Goal: Information Seeking & Learning: Learn about a topic

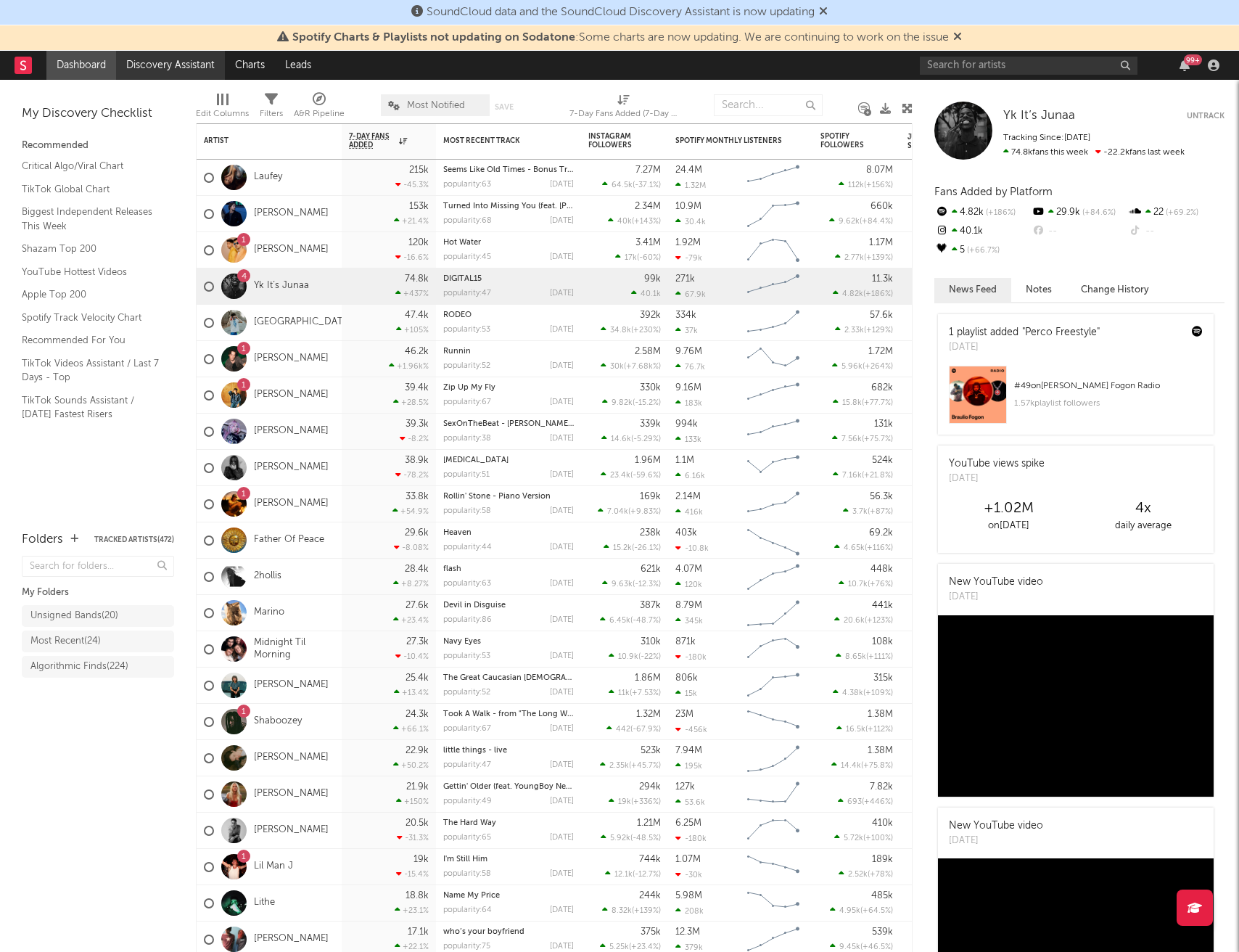
click at [154, 65] on link "Discovery Assistant" at bounding box center [171, 65] width 108 height 29
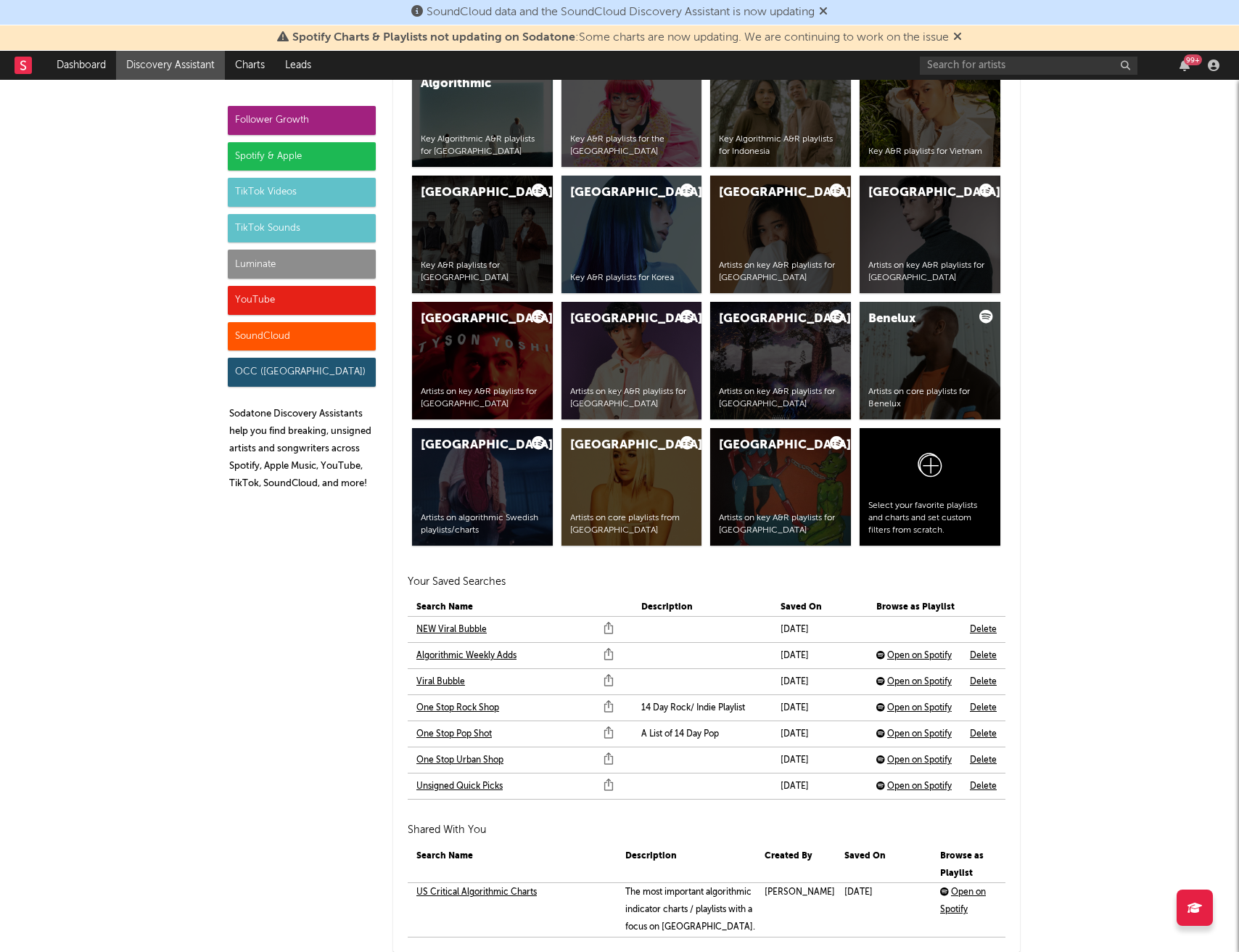
scroll to position [2788, 0]
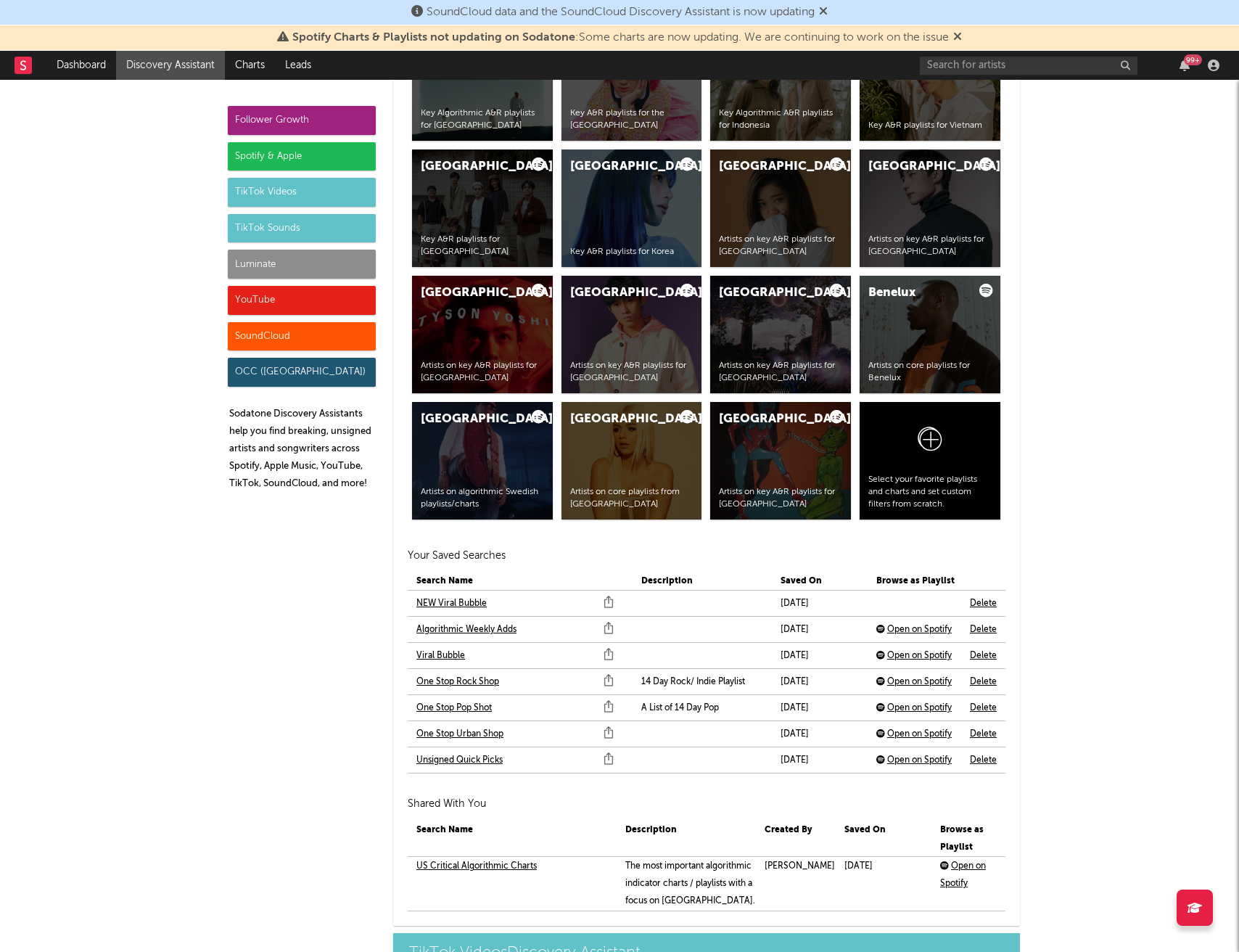
click at [449, 601] on link "NEW Viral Bubble" at bounding box center [452, 604] width 70 height 18
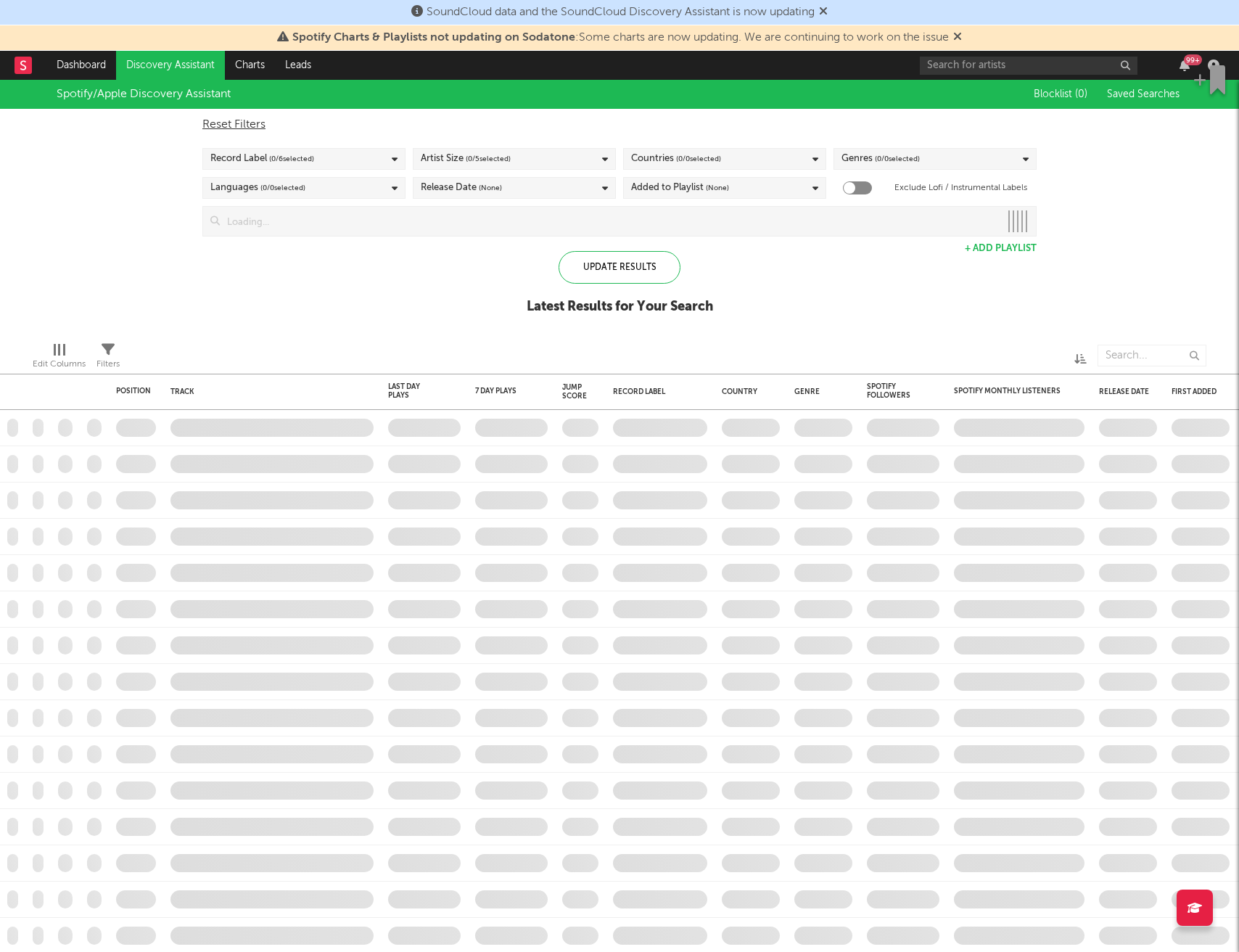
checkbox input "true"
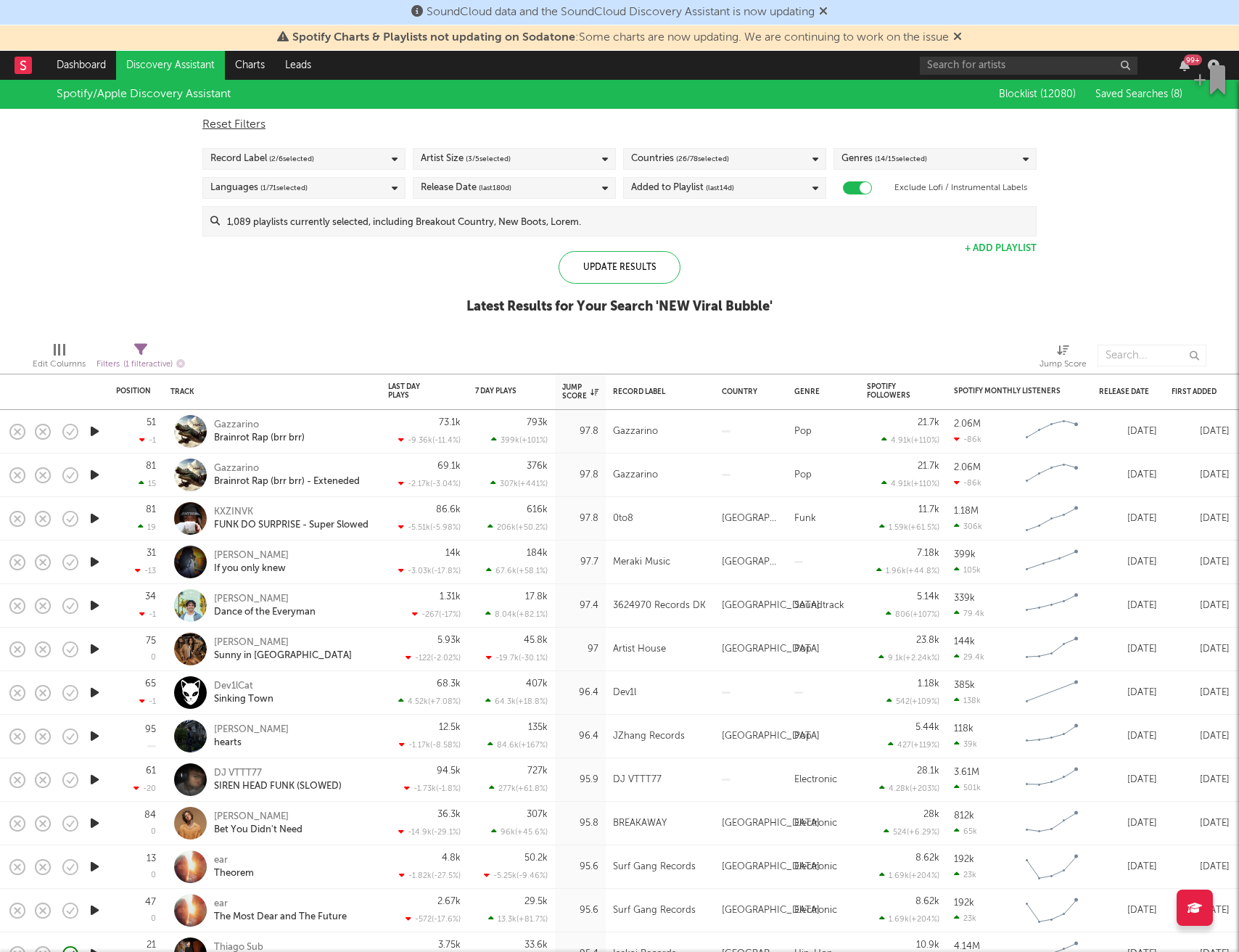
click at [100, 564] on icon "button" at bounding box center [94, 562] width 15 height 18
click at [93, 603] on icon "button" at bounding box center [94, 605] width 15 height 18
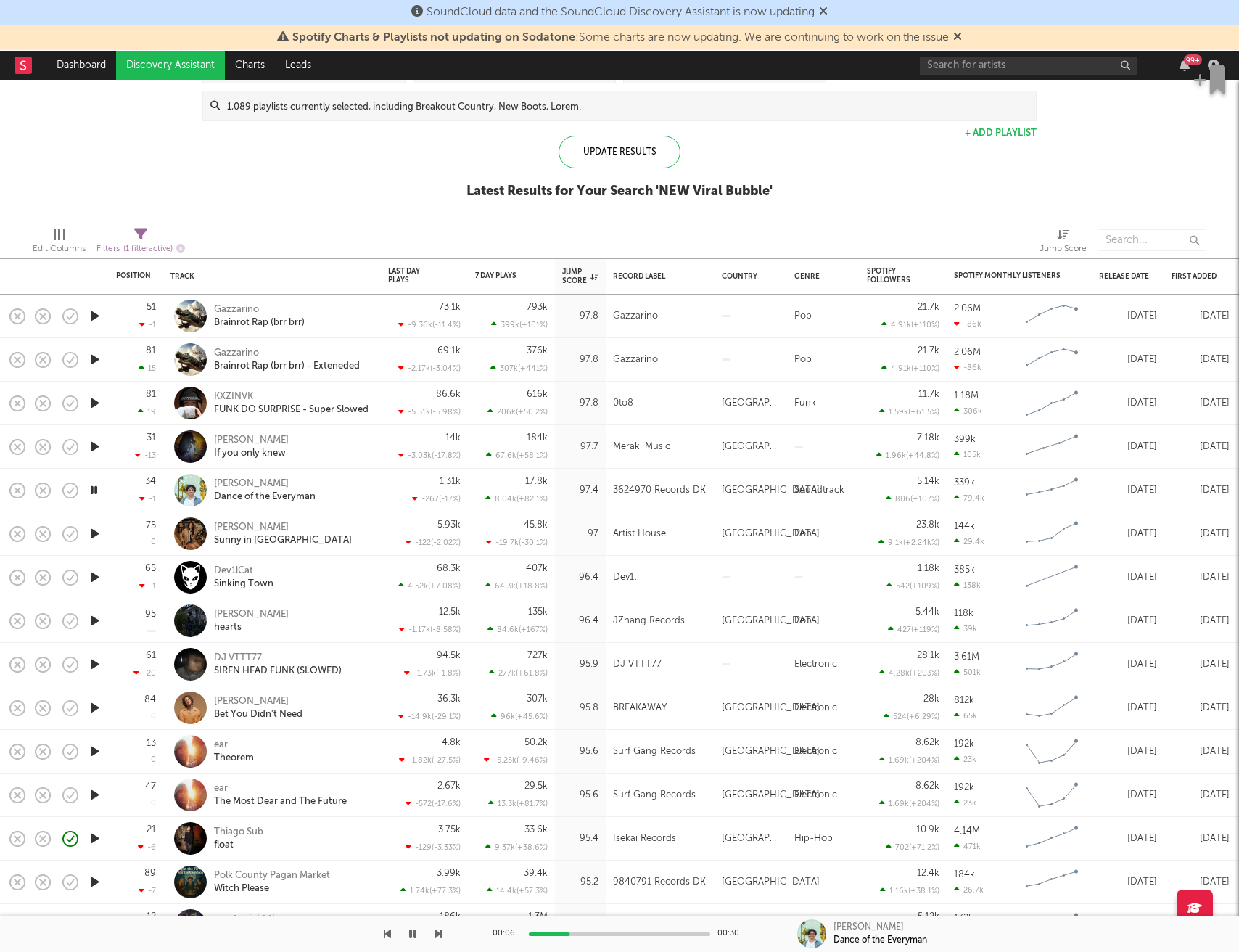
click at [92, 532] on icon "button" at bounding box center [94, 533] width 15 height 18
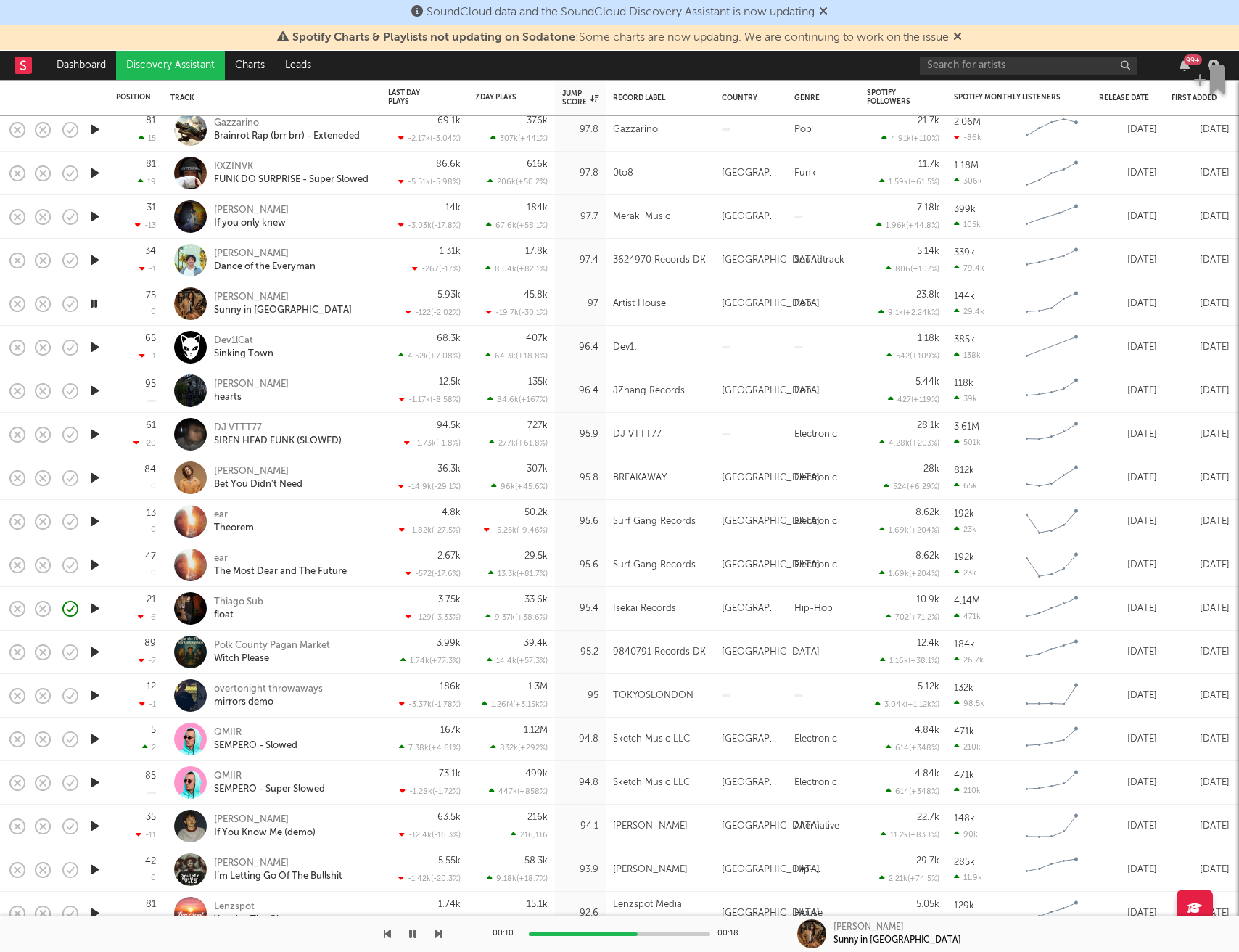
click at [96, 393] on icon "button" at bounding box center [94, 390] width 15 height 18
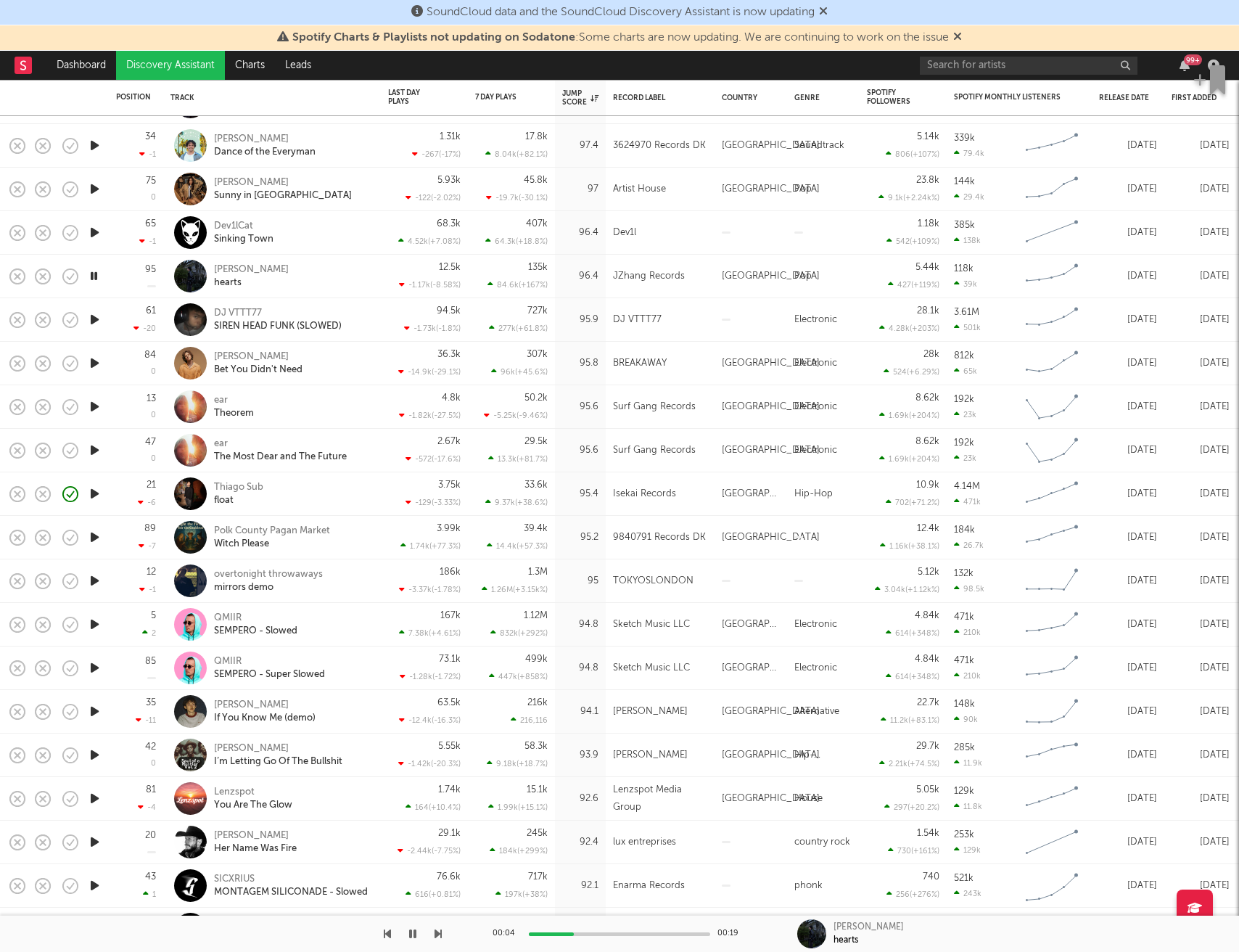
click at [97, 364] on icon "button" at bounding box center [94, 363] width 15 height 18
click at [92, 408] on icon "button" at bounding box center [94, 406] width 15 height 18
click at [92, 448] on icon "button" at bounding box center [94, 450] width 15 height 18
click at [92, 492] on icon "button" at bounding box center [94, 493] width 15 height 18
click at [96, 539] on icon "button" at bounding box center [94, 537] width 15 height 18
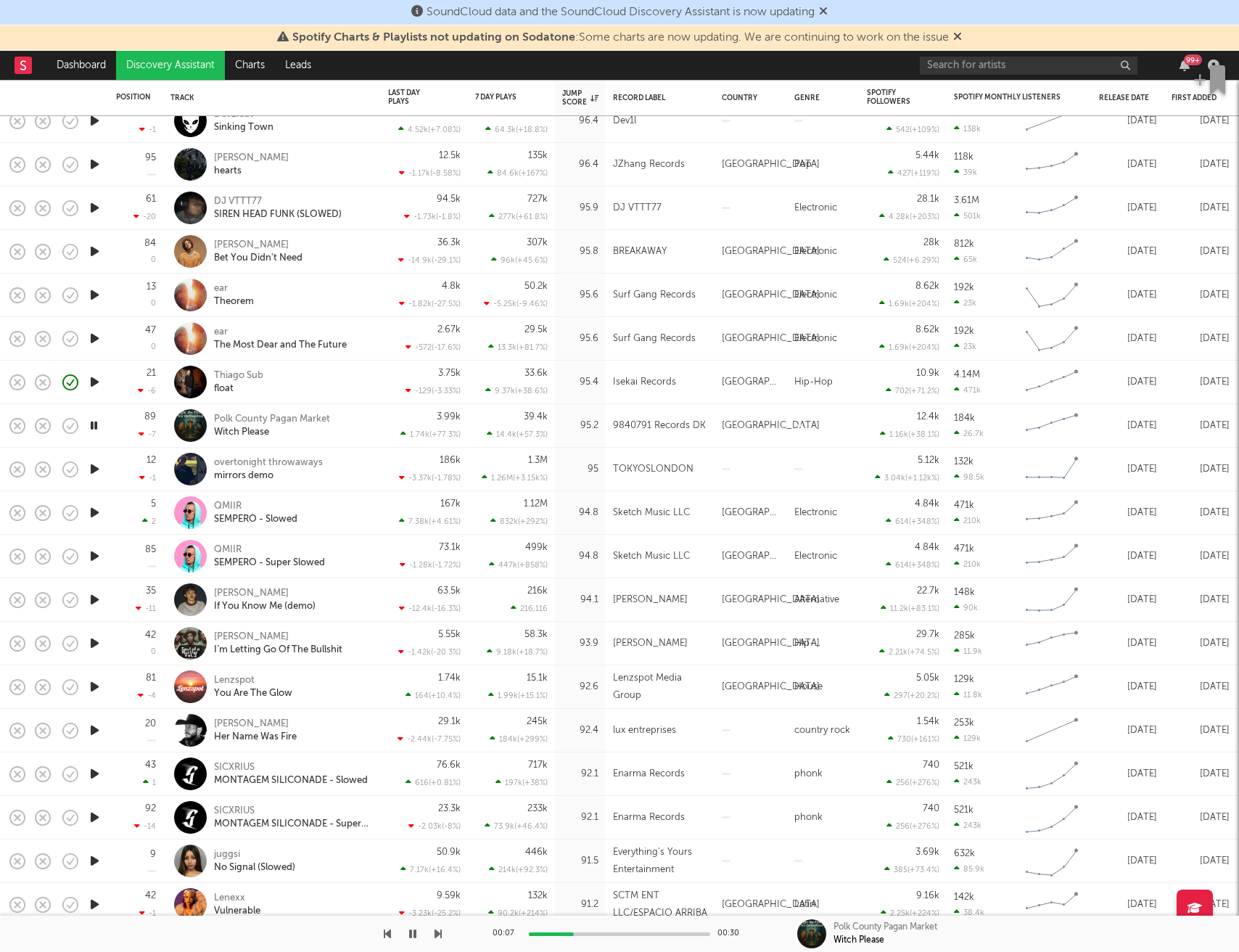
click at [92, 468] on icon "button" at bounding box center [94, 468] width 15 height 18
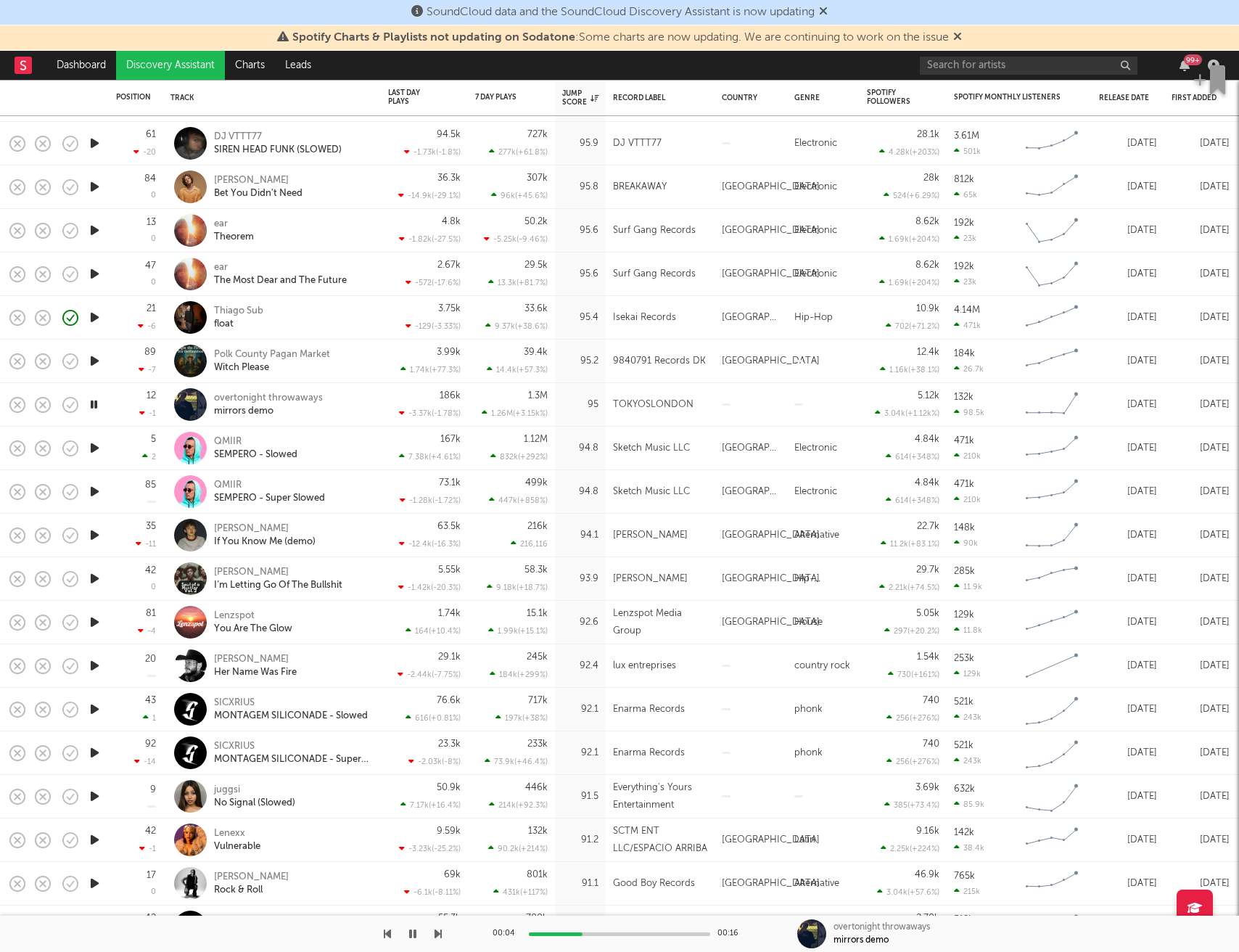
click at [92, 532] on icon "button" at bounding box center [94, 535] width 15 height 18
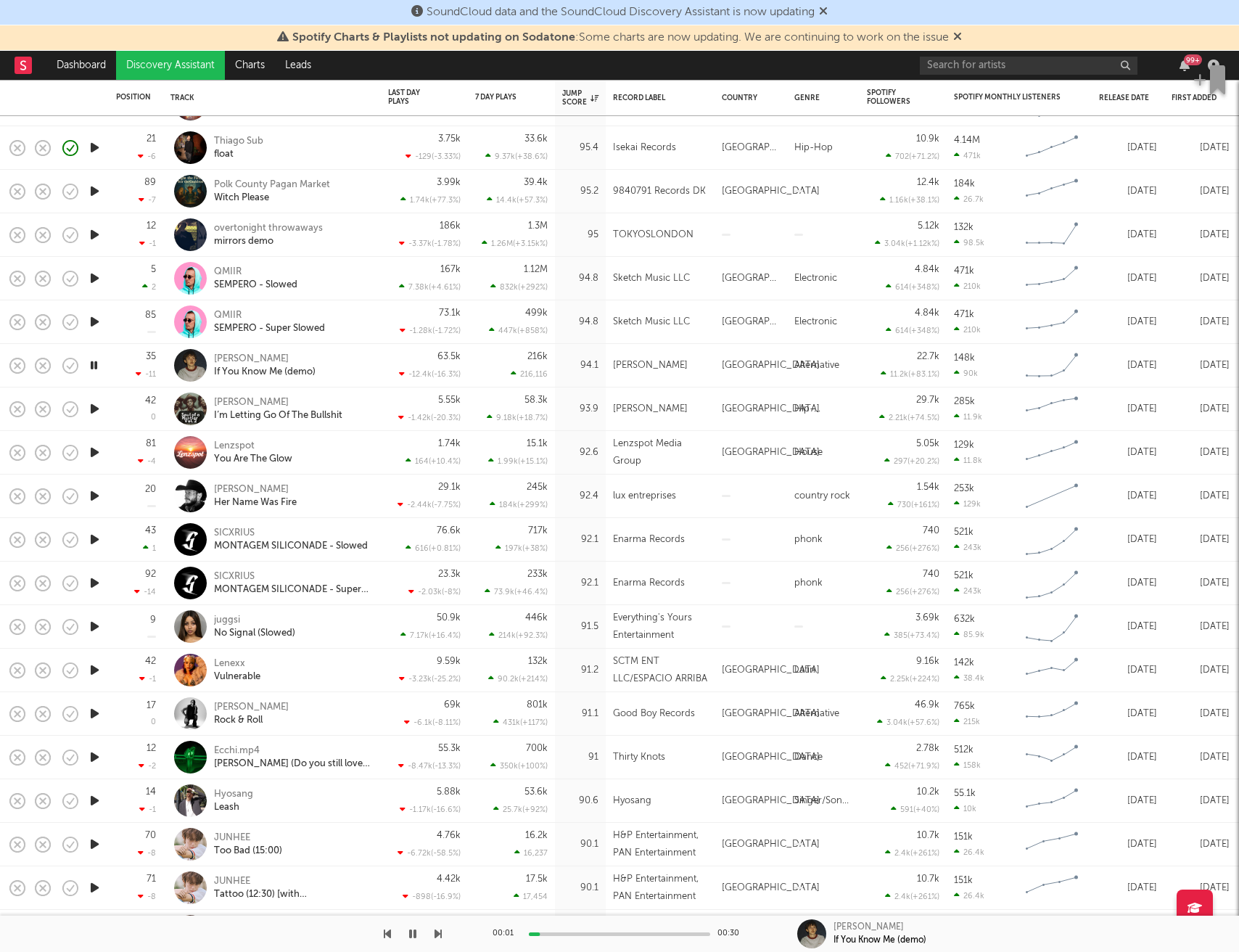
click at [96, 403] on icon "button" at bounding box center [94, 409] width 15 height 18
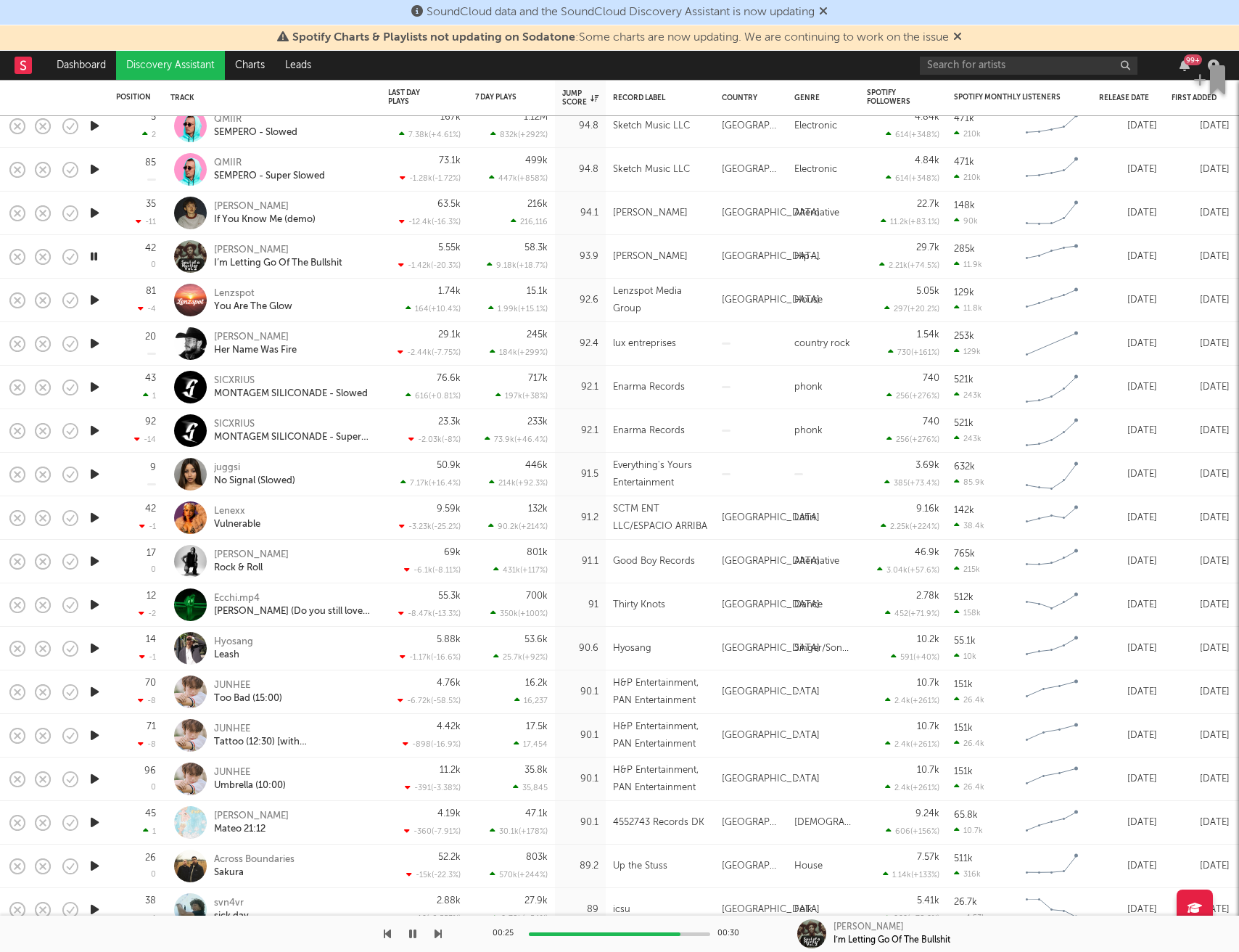
click at [96, 345] on icon "button" at bounding box center [94, 343] width 15 height 18
click at [92, 346] on icon "button" at bounding box center [94, 343] width 14 height 18
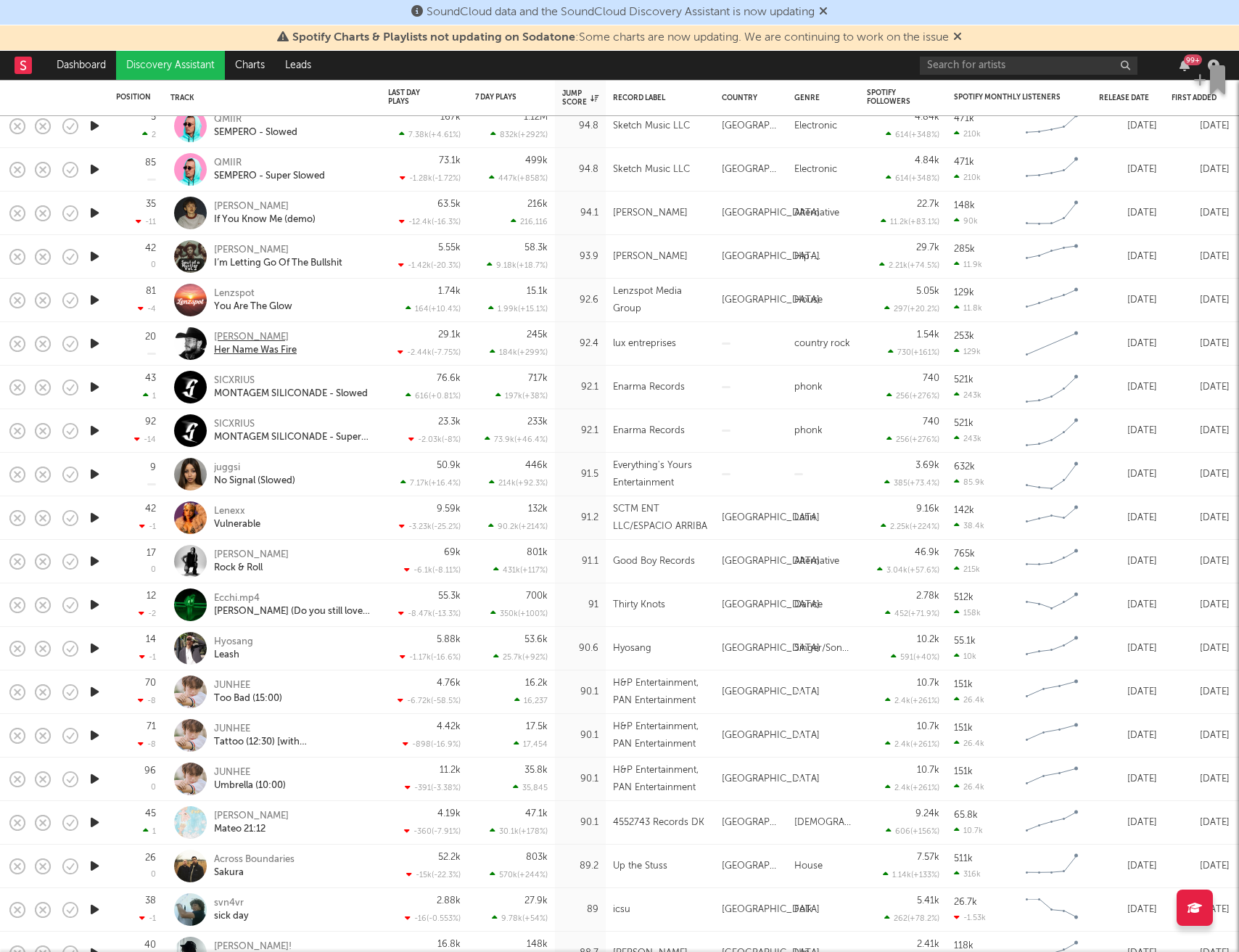
click at [232, 333] on div "[PERSON_NAME]" at bounding box center [255, 337] width 83 height 13
click at [92, 470] on icon "button" at bounding box center [94, 474] width 15 height 18
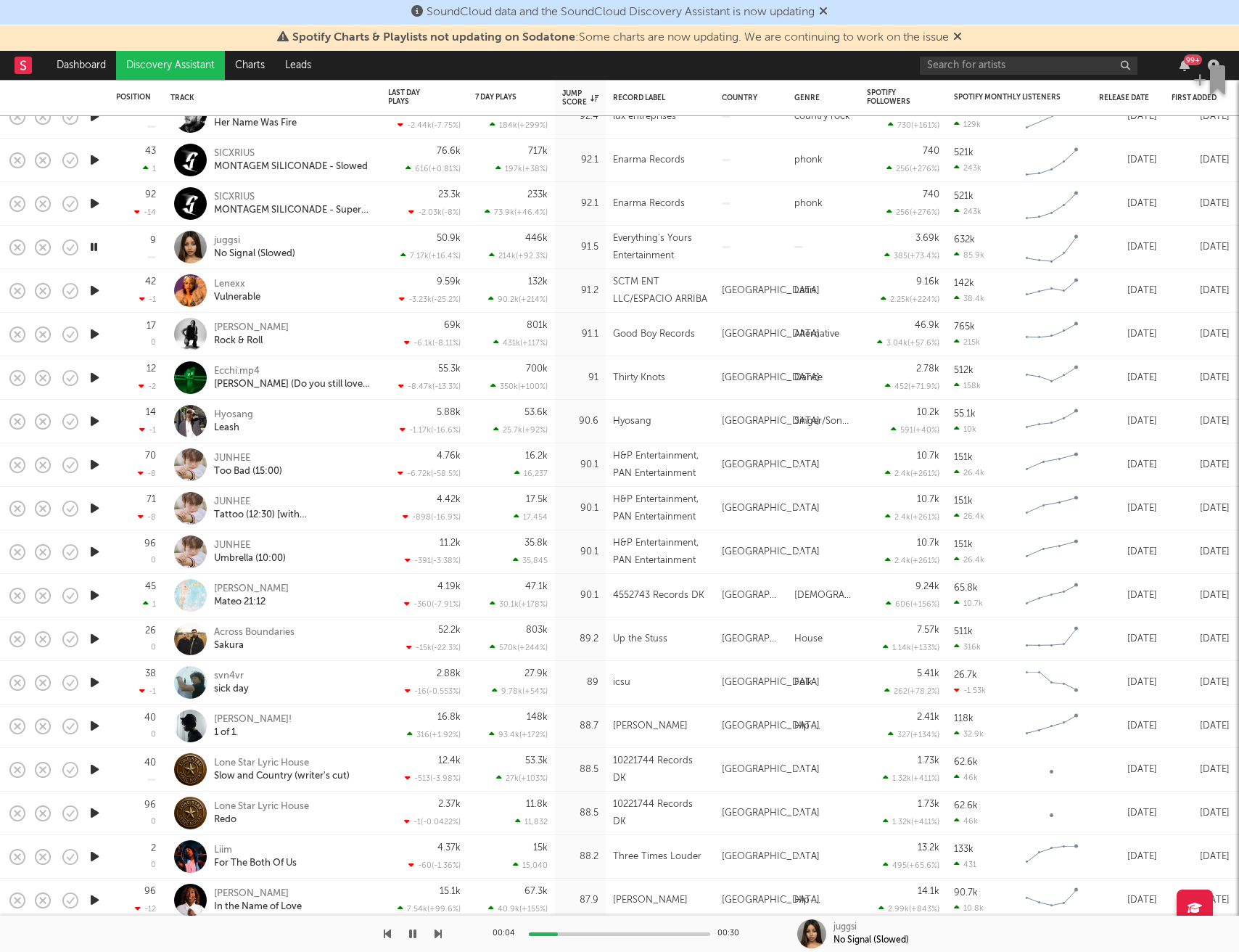
click at [96, 291] on icon "button" at bounding box center [94, 291] width 15 height 18
click at [97, 334] on icon "button" at bounding box center [94, 334] width 15 height 18
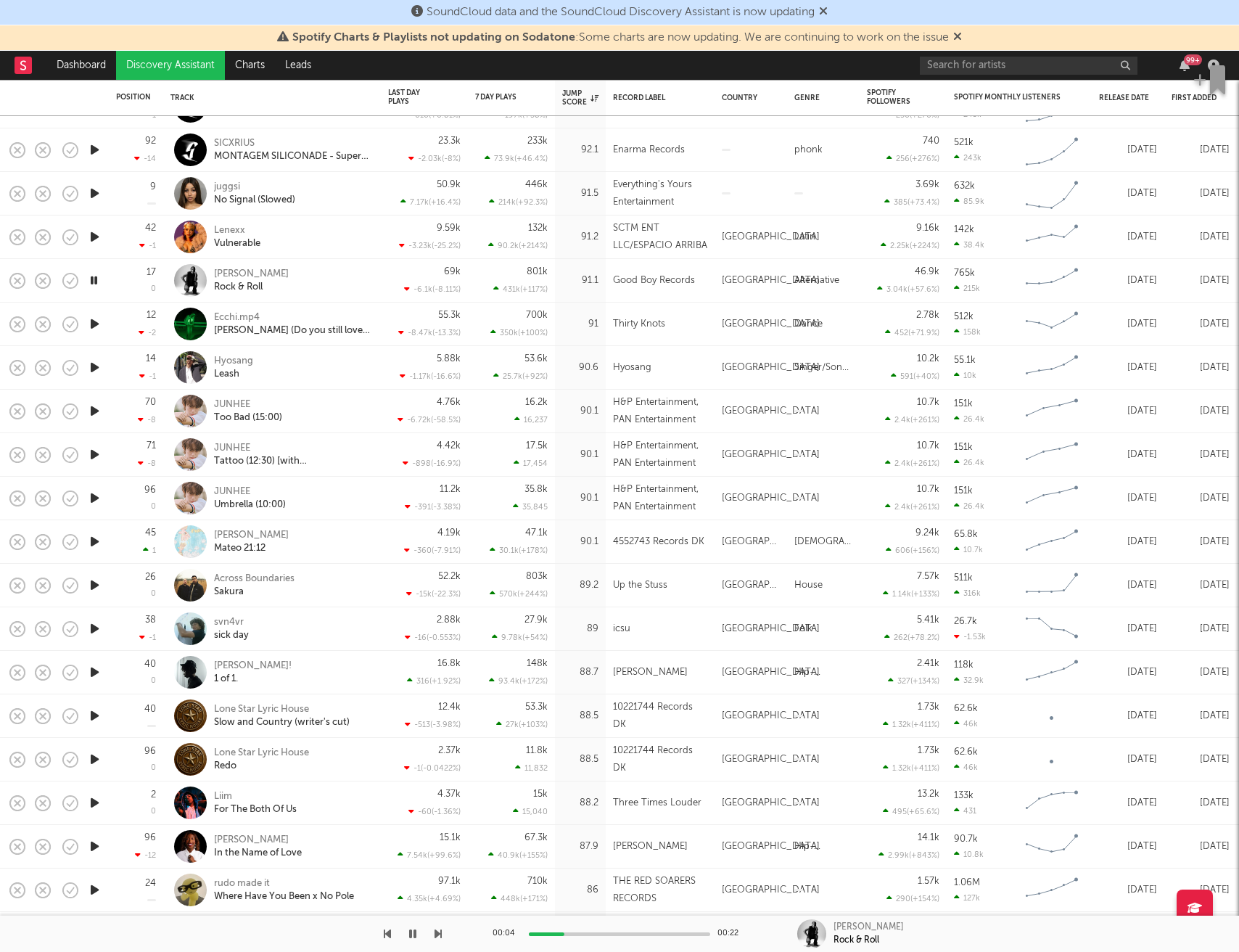
click at [97, 325] on icon "button" at bounding box center [94, 324] width 15 height 18
click at [94, 371] on icon "button" at bounding box center [94, 367] width 15 height 18
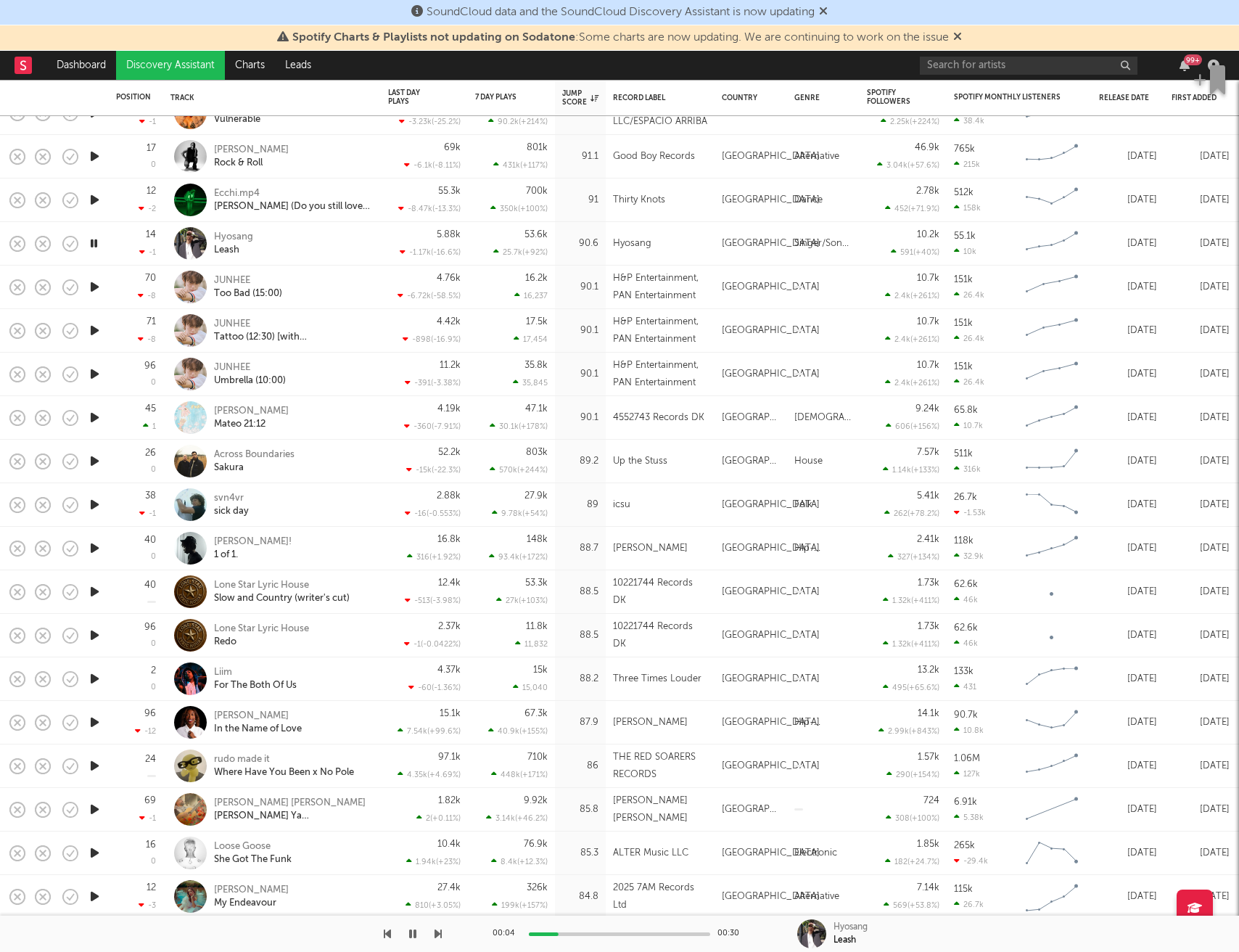
click at [95, 289] on icon "button" at bounding box center [94, 287] width 15 height 18
click at [92, 418] on icon "button" at bounding box center [94, 418] width 15 height 18
click at [92, 464] on icon "button" at bounding box center [94, 460] width 15 height 18
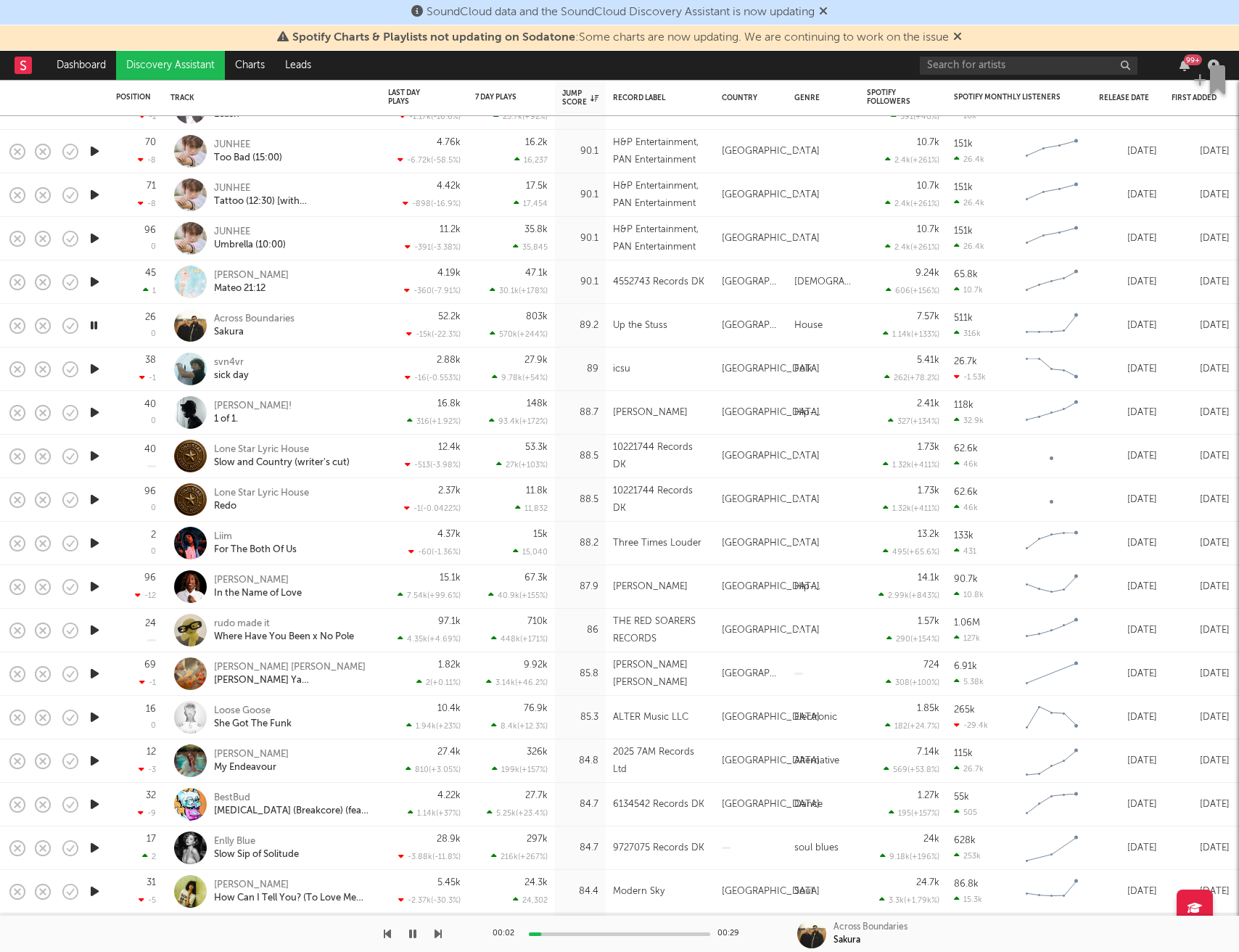
click at [92, 367] on icon "button" at bounding box center [94, 369] width 15 height 18
click at [94, 417] on icon "button" at bounding box center [94, 412] width 15 height 18
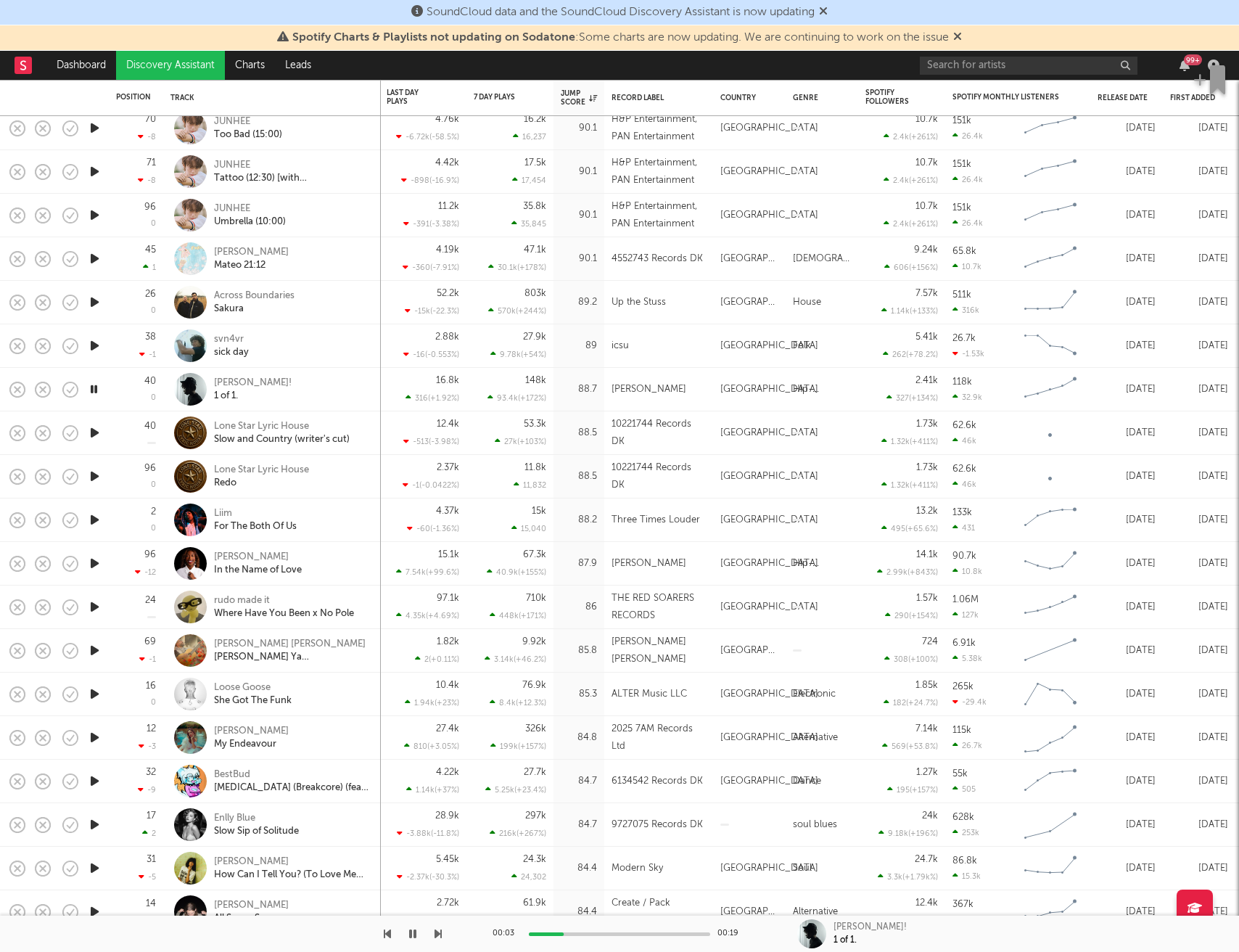
click at [94, 523] on icon "button" at bounding box center [94, 520] width 15 height 18
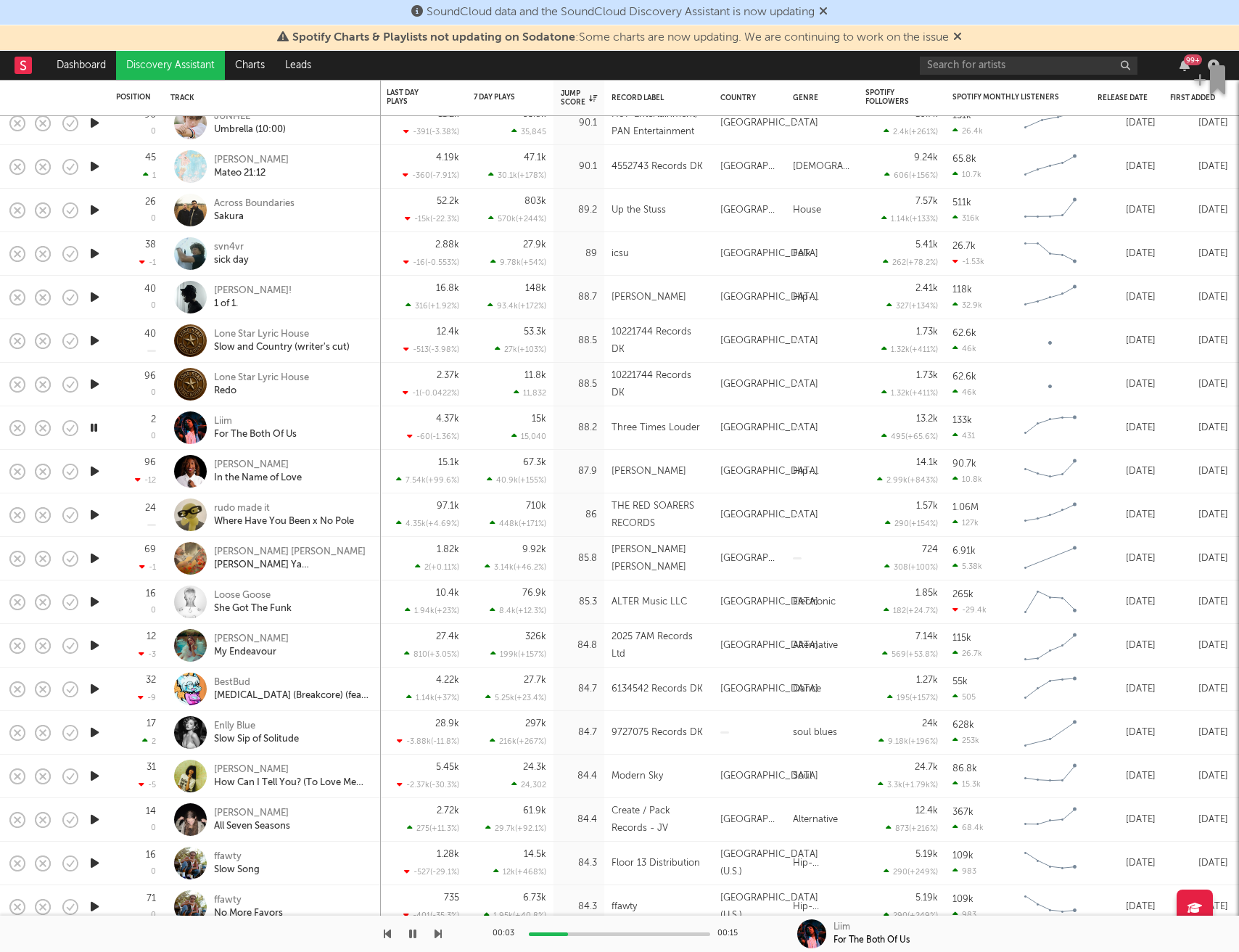
click at [94, 472] on icon "button" at bounding box center [94, 471] width 15 height 18
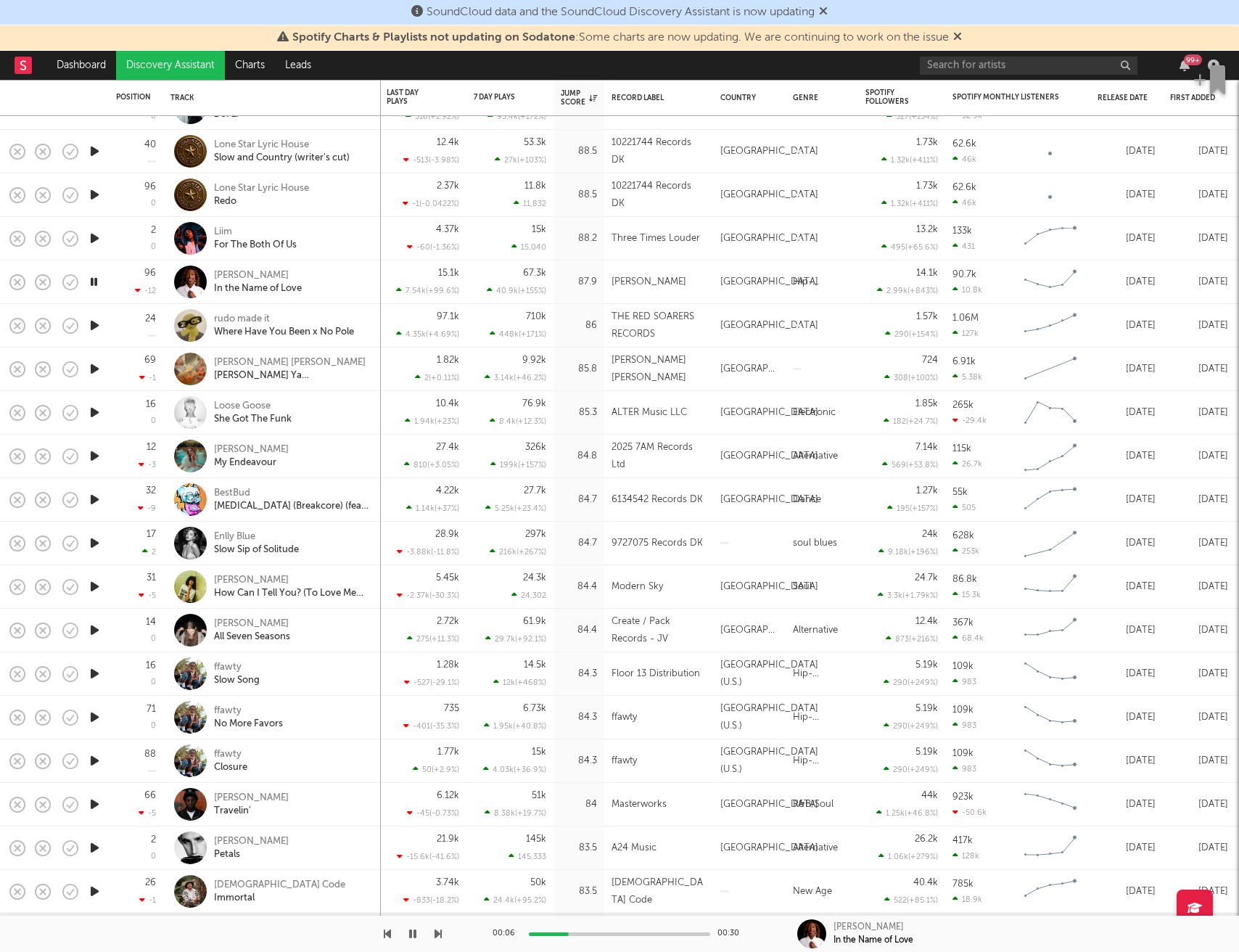
click at [94, 417] on icon "button" at bounding box center [94, 412] width 15 height 18
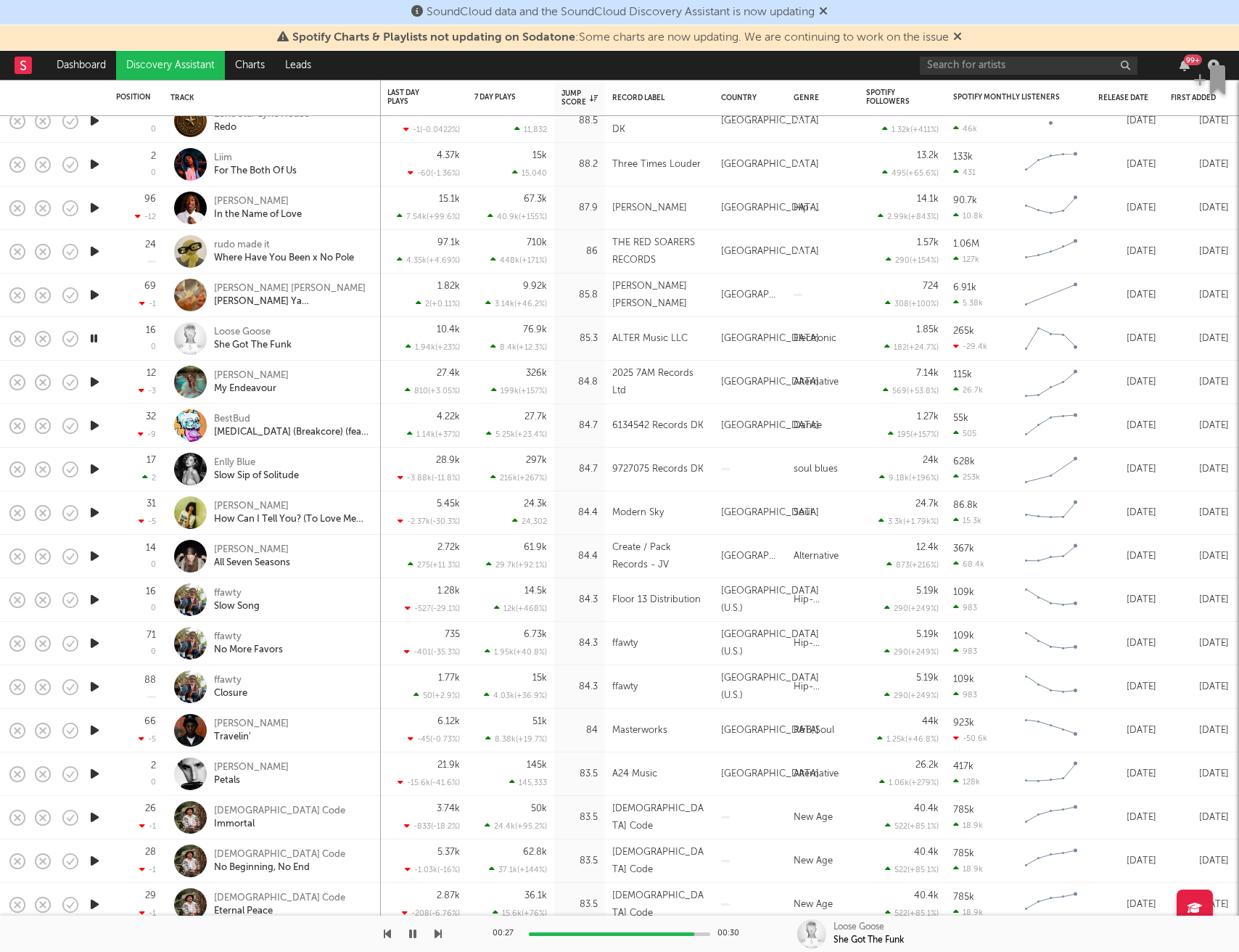
click at [100, 379] on icon "button" at bounding box center [94, 382] width 15 height 18
click at [93, 475] on icon "button" at bounding box center [94, 468] width 15 height 18
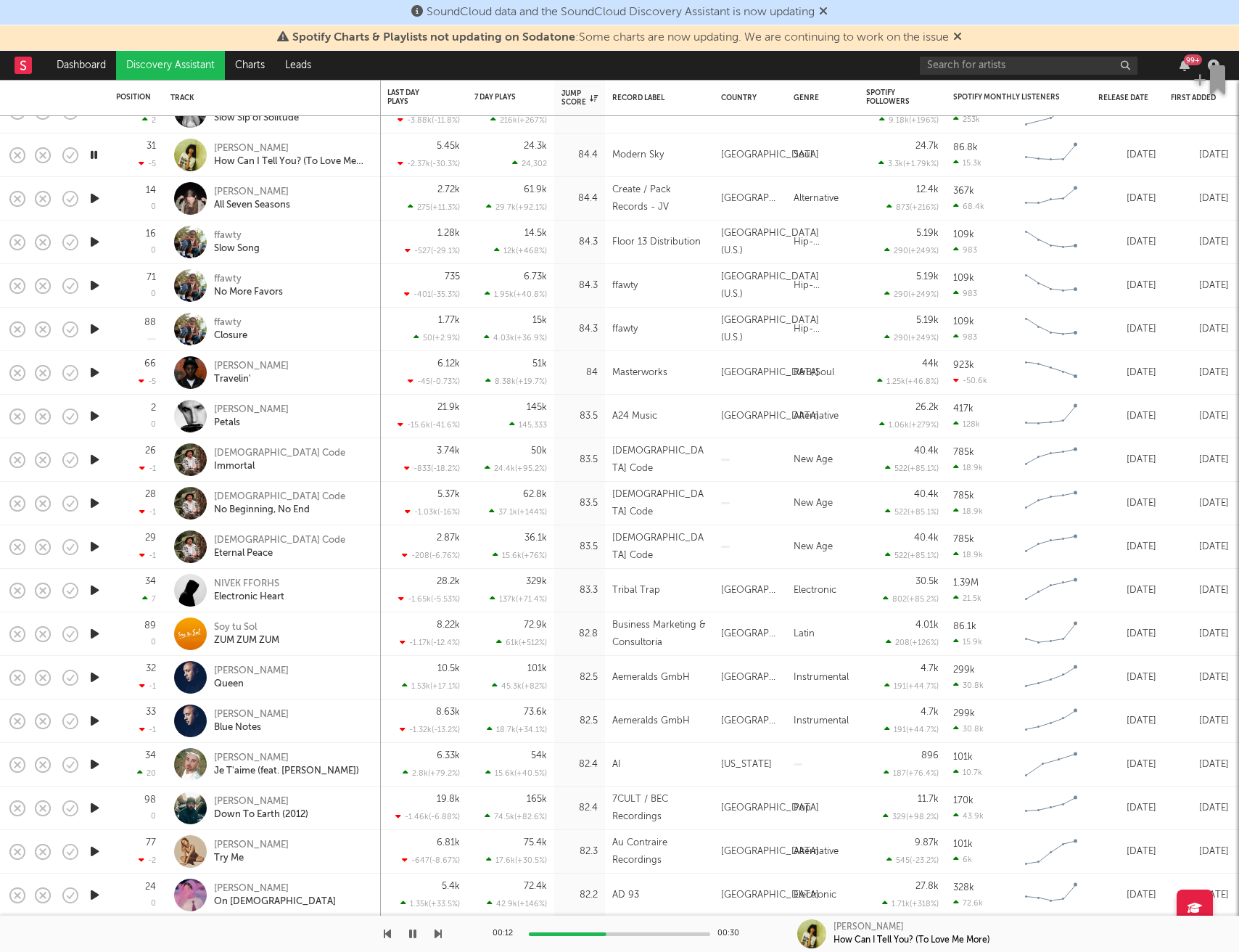
click at [97, 205] on icon "button" at bounding box center [94, 198] width 15 height 18
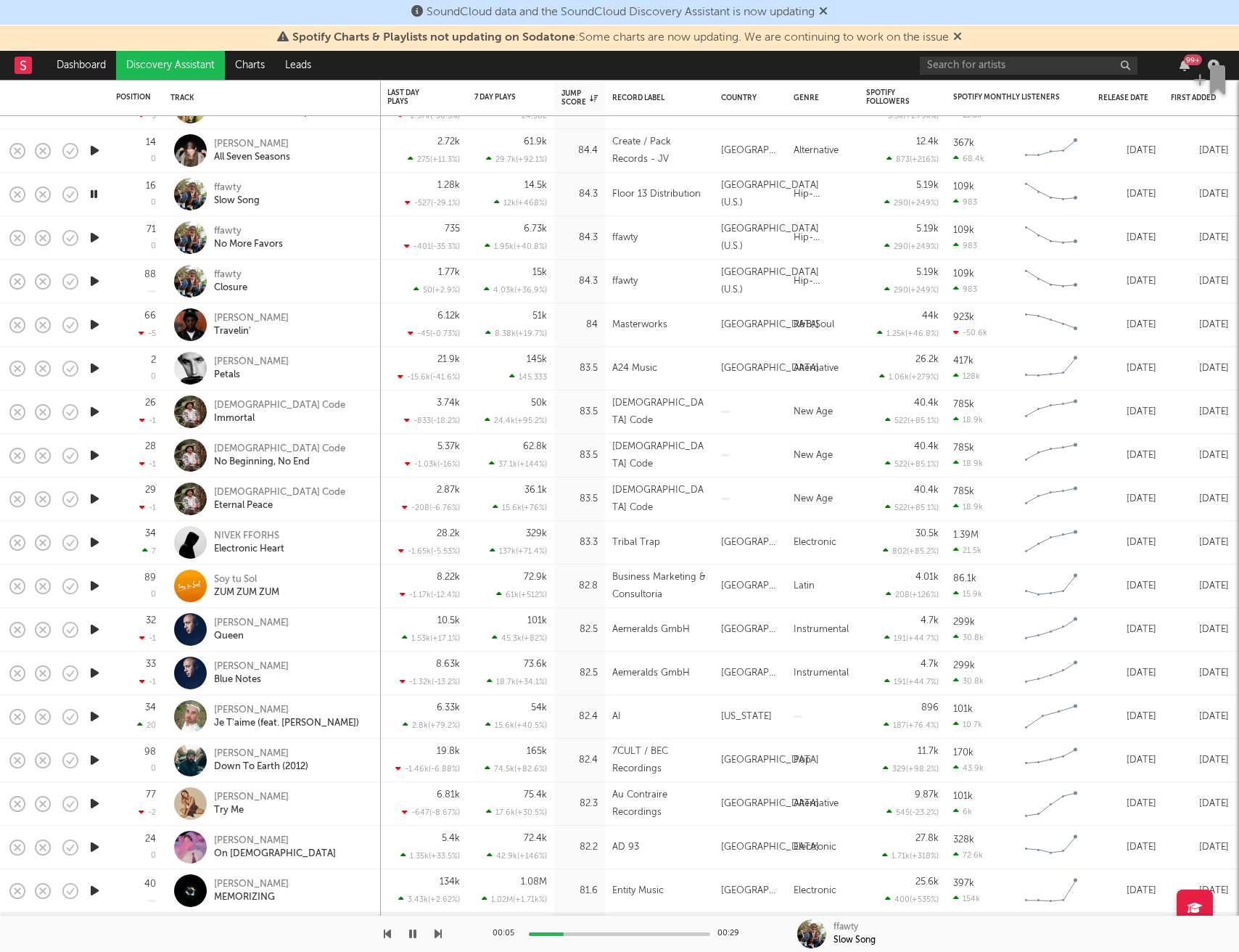
click at [89, 236] on icon "button" at bounding box center [94, 237] width 15 height 18
click at [94, 276] on icon "button" at bounding box center [94, 281] width 15 height 18
click at [93, 322] on icon "button" at bounding box center [94, 324] width 15 height 18
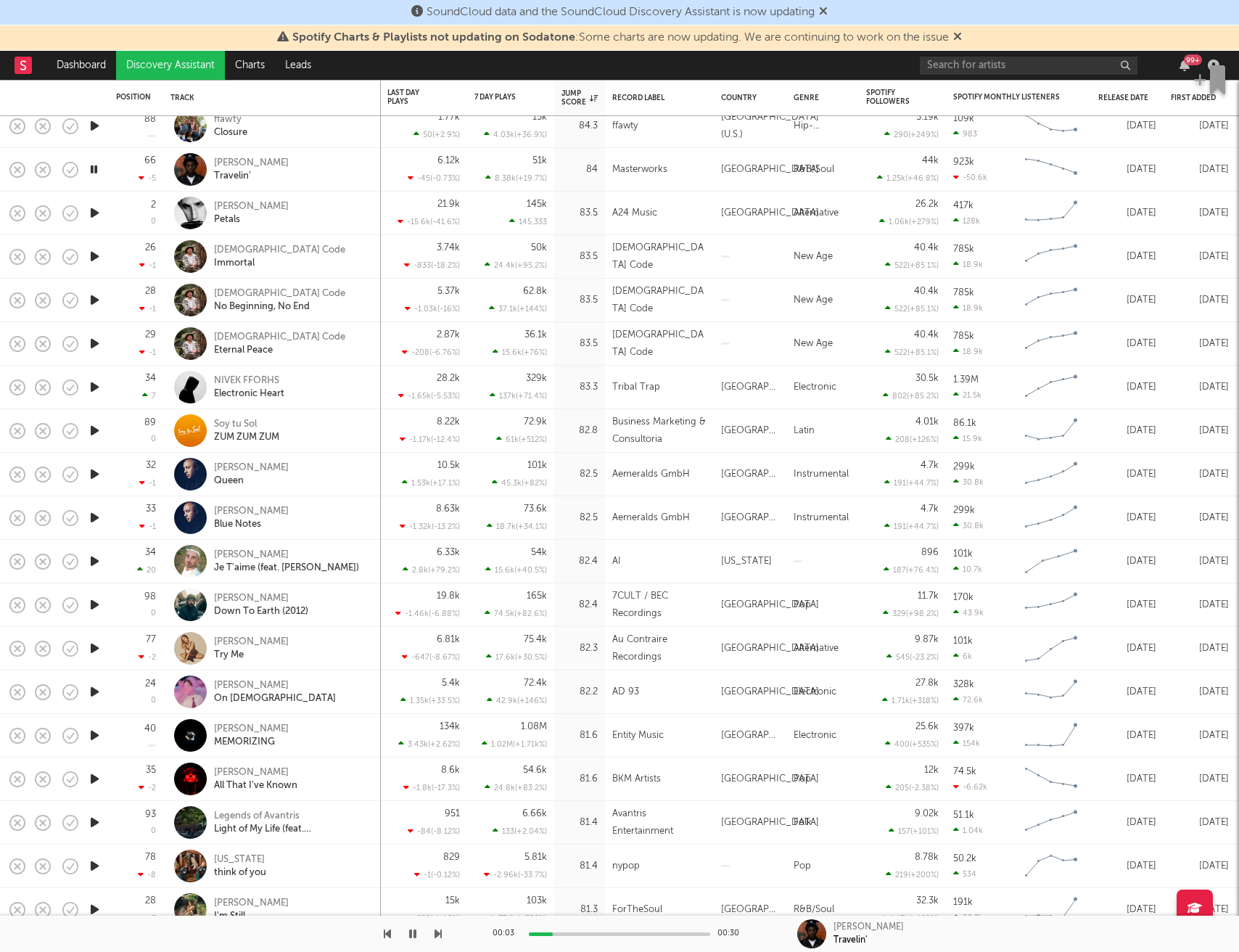
click at [97, 215] on icon "button" at bounding box center [94, 212] width 15 height 18
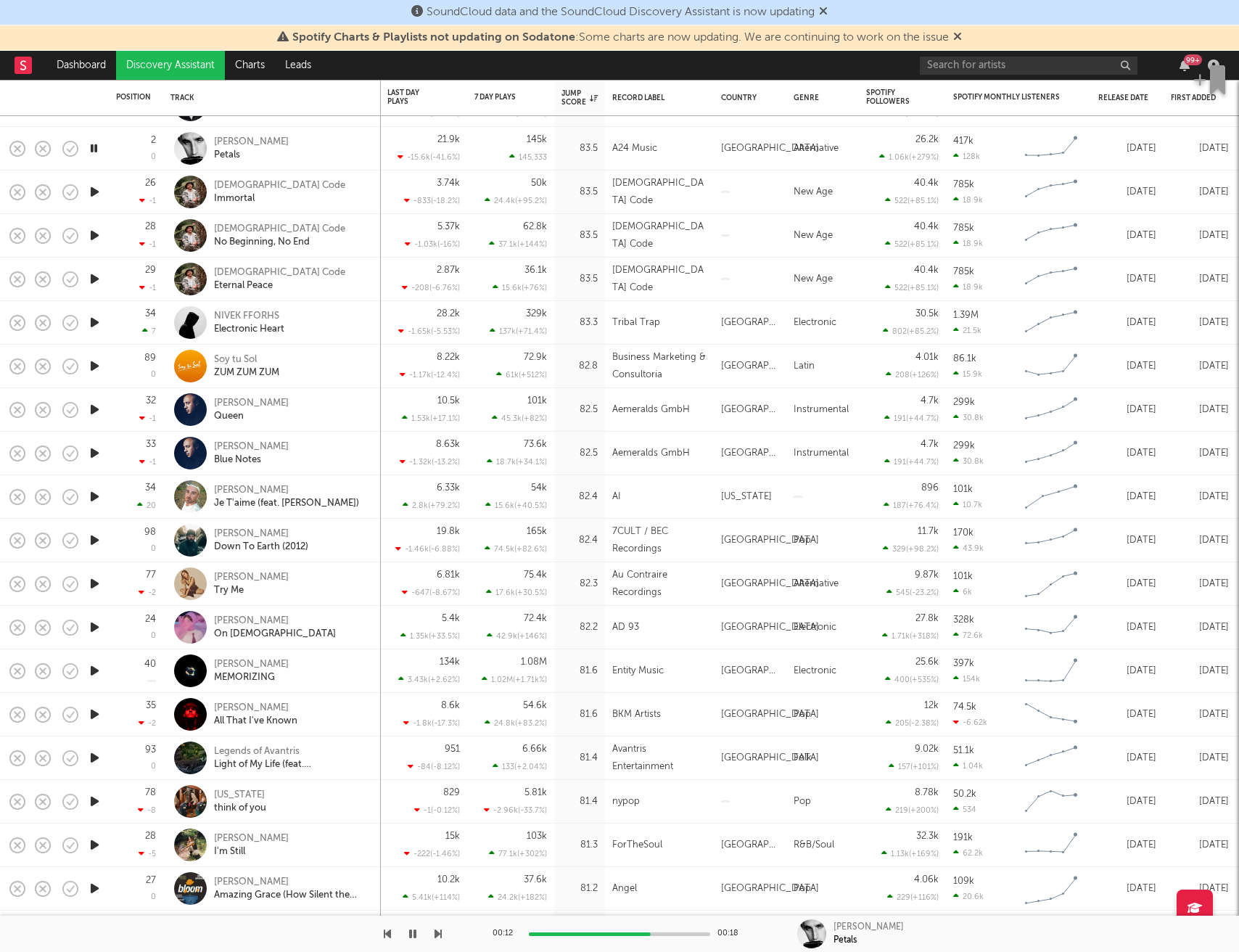
click at [97, 190] on icon "button" at bounding box center [94, 192] width 15 height 18
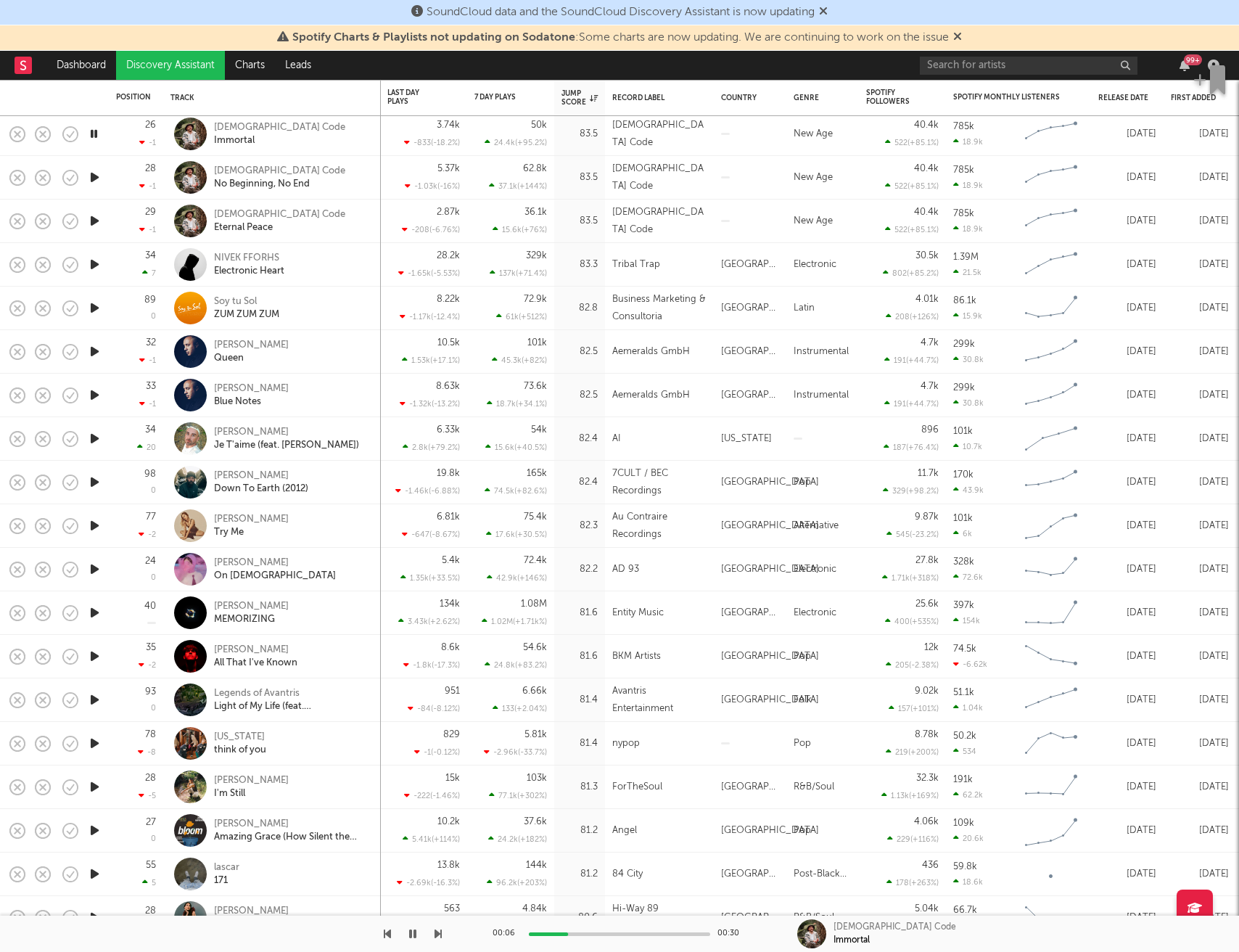
click at [97, 349] on icon "button" at bounding box center [94, 351] width 15 height 18
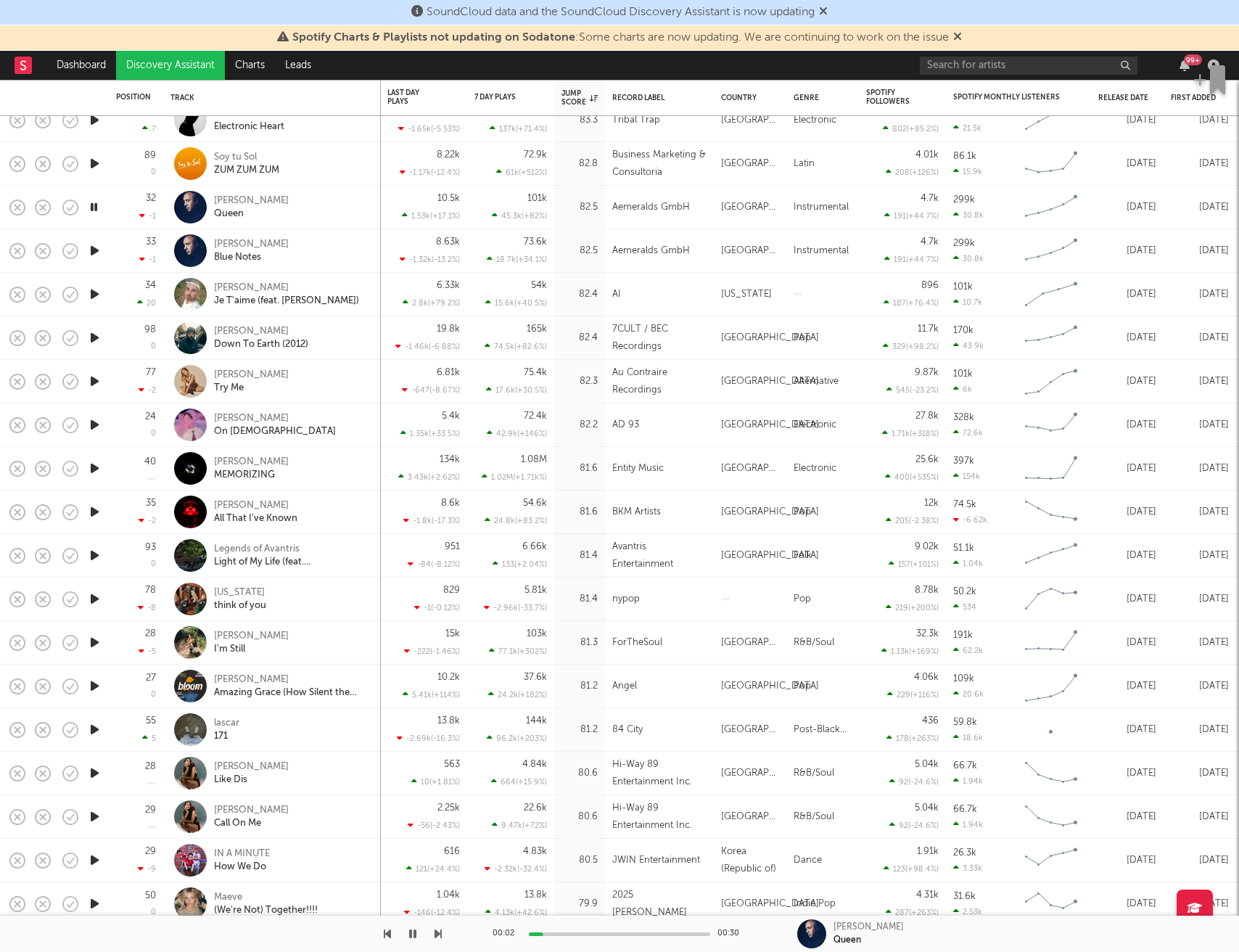
click at [97, 333] on icon "button" at bounding box center [94, 338] width 15 height 18
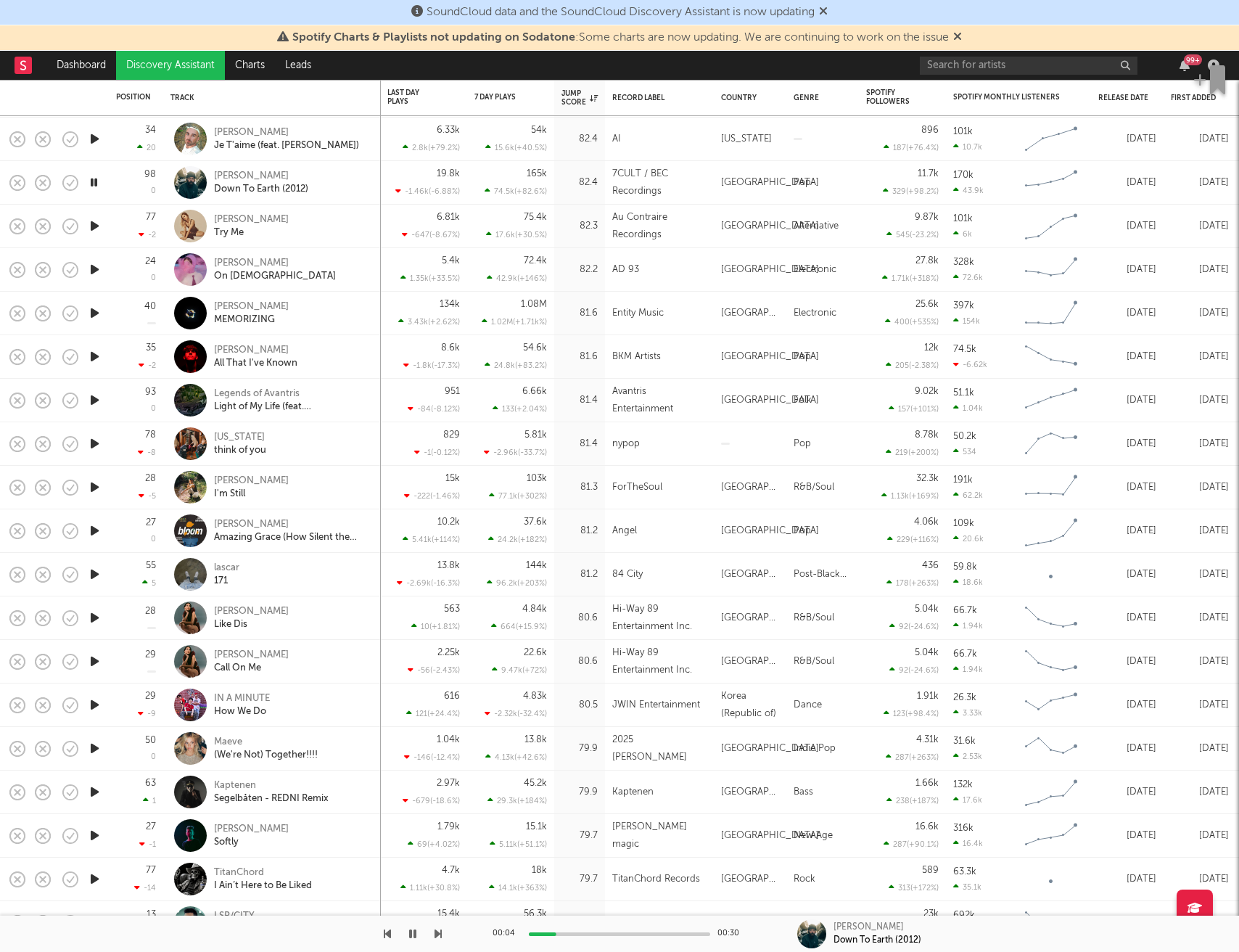
click at [97, 223] on icon "button" at bounding box center [94, 226] width 15 height 18
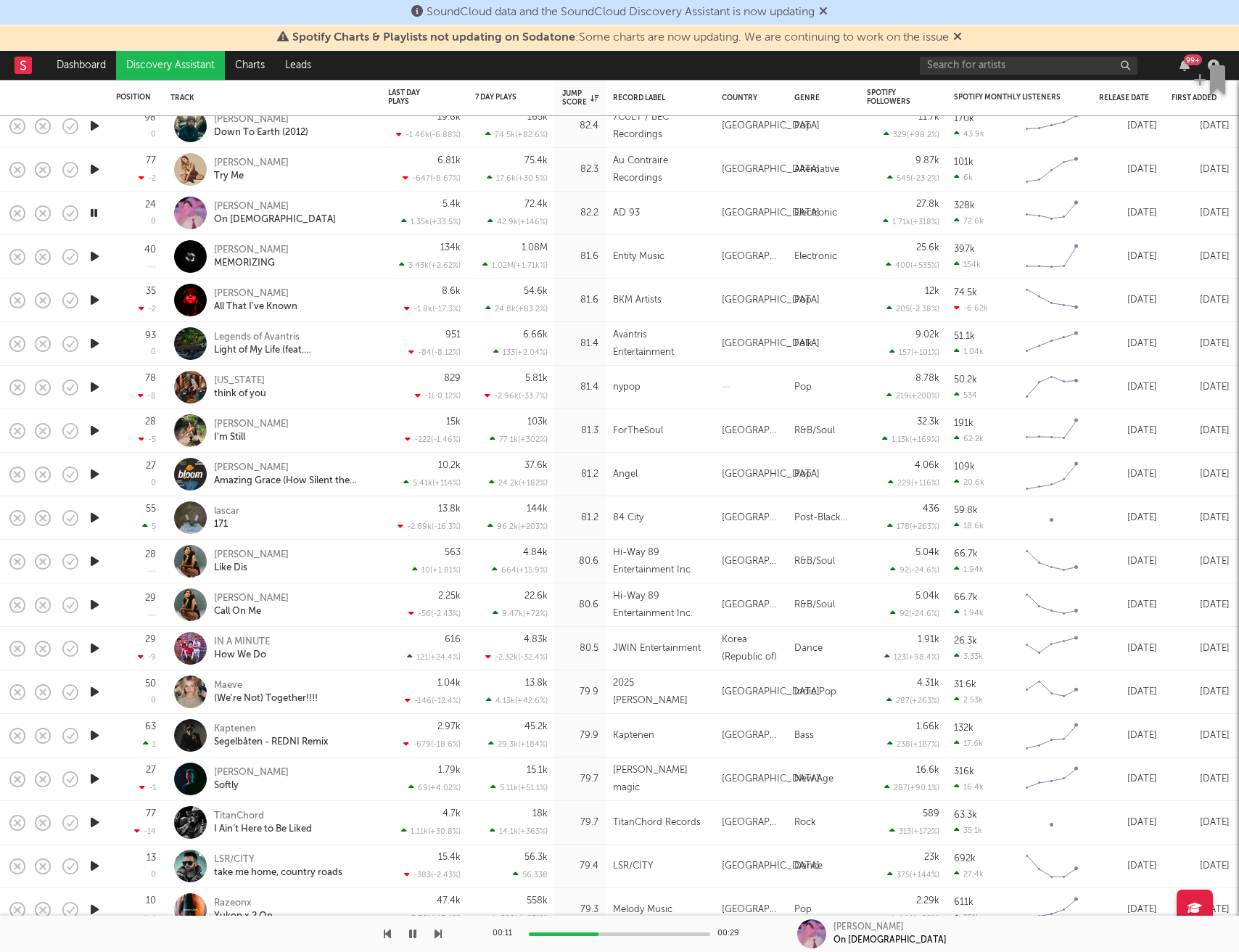
click at [95, 302] on icon "button" at bounding box center [94, 300] width 15 height 18
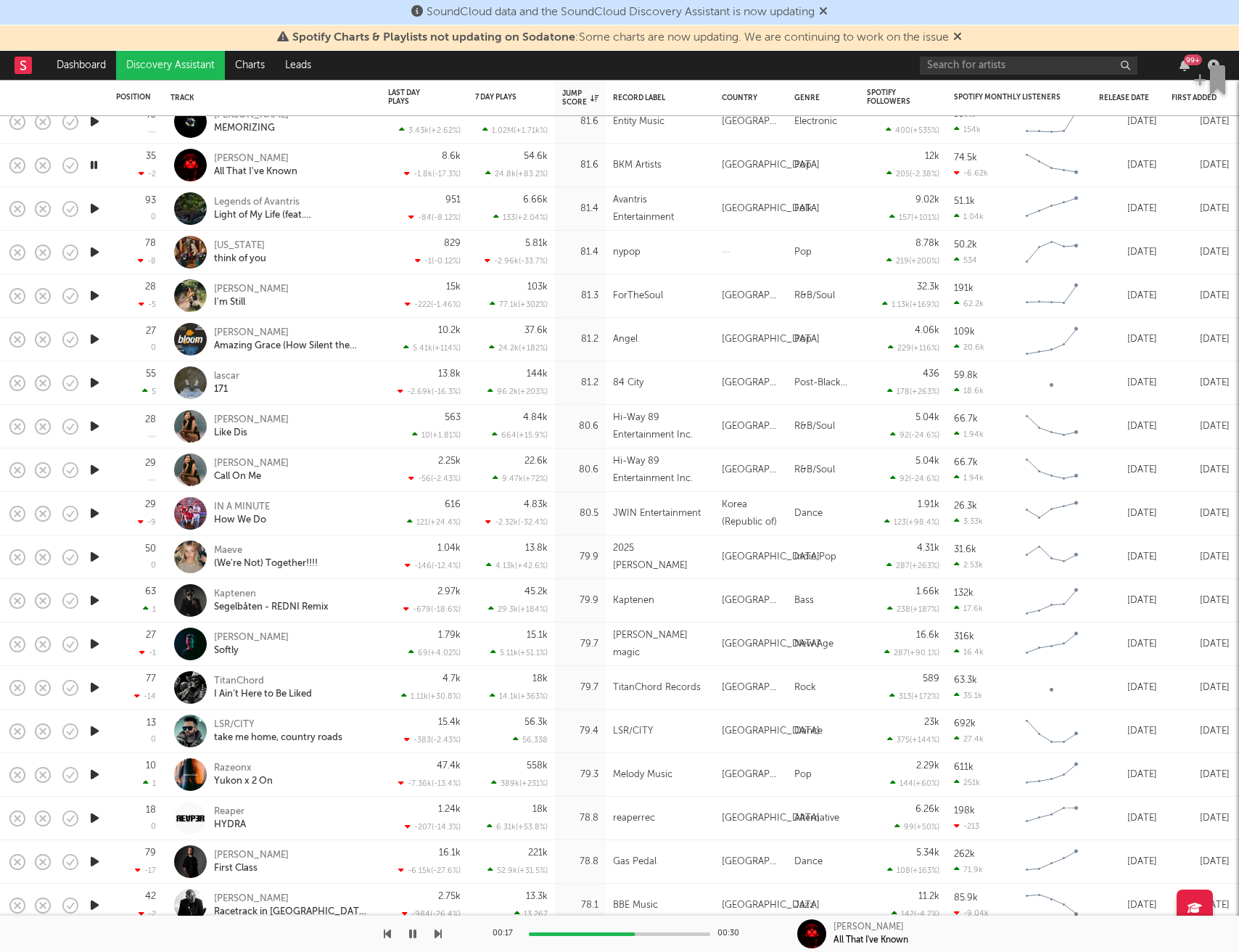
click at [93, 210] on icon "button" at bounding box center [94, 208] width 15 height 18
click at [97, 252] on icon "button" at bounding box center [94, 252] width 15 height 18
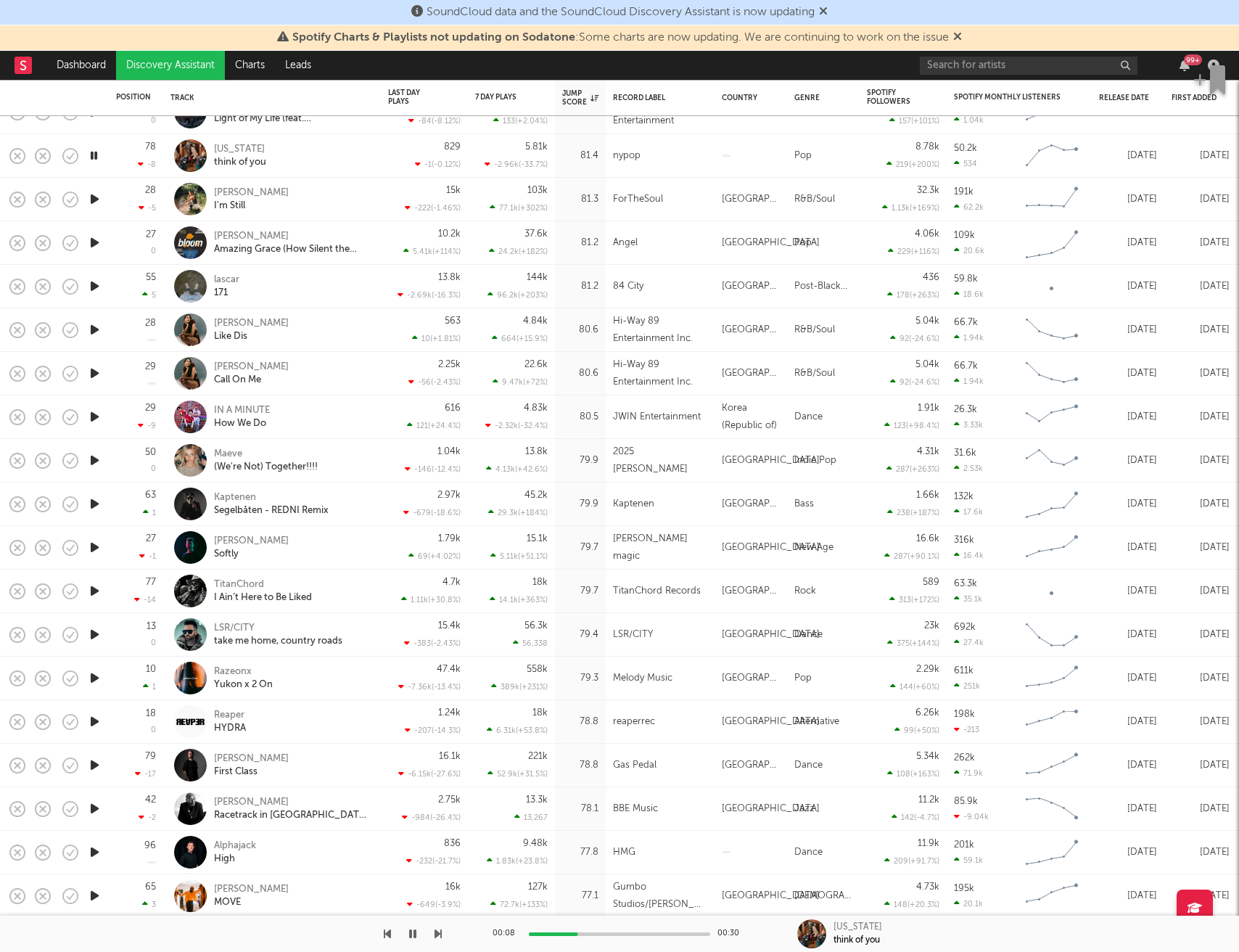
click at [96, 202] on icon "button" at bounding box center [94, 199] width 15 height 18
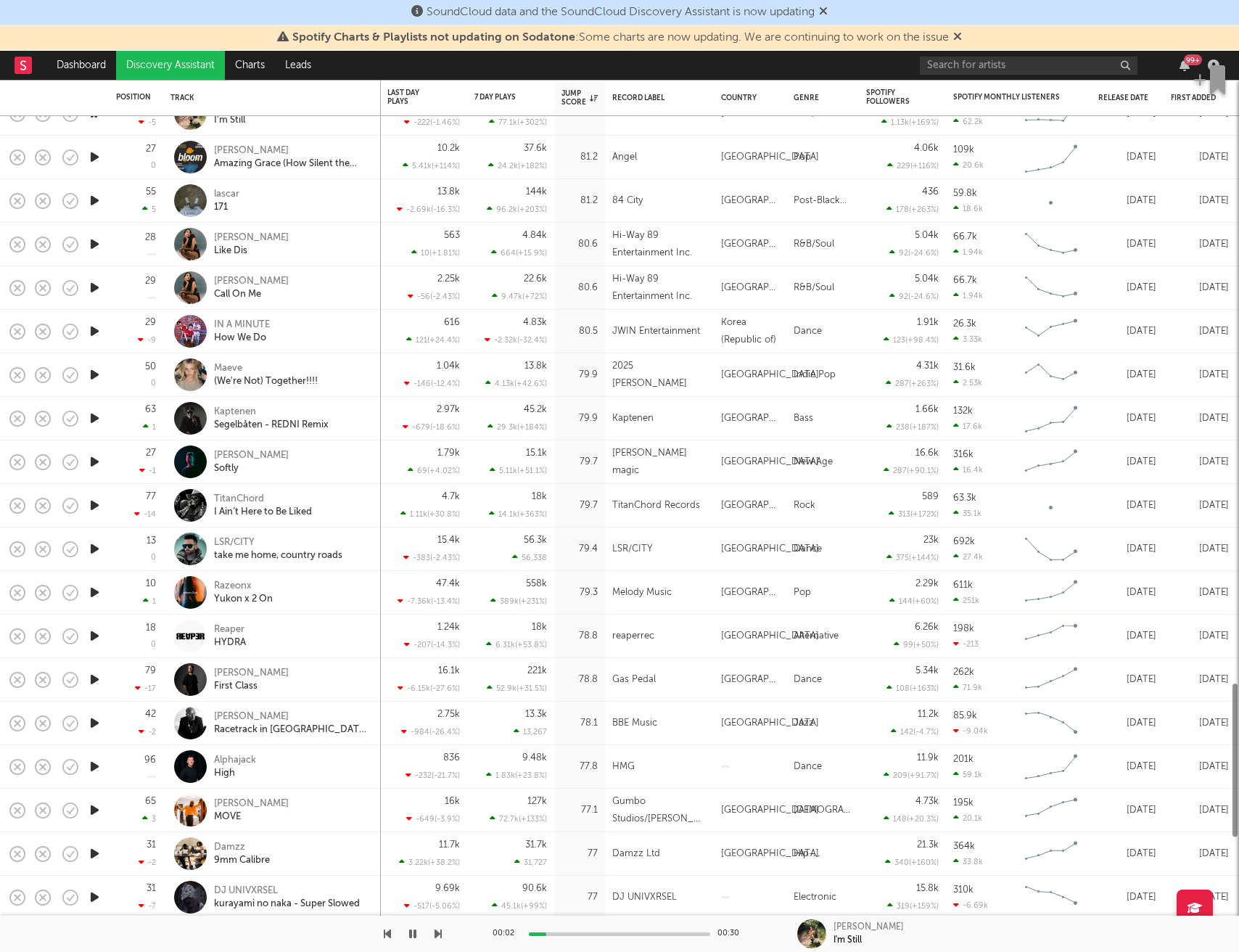
click at [96, 202] on icon "button" at bounding box center [94, 200] width 15 height 18
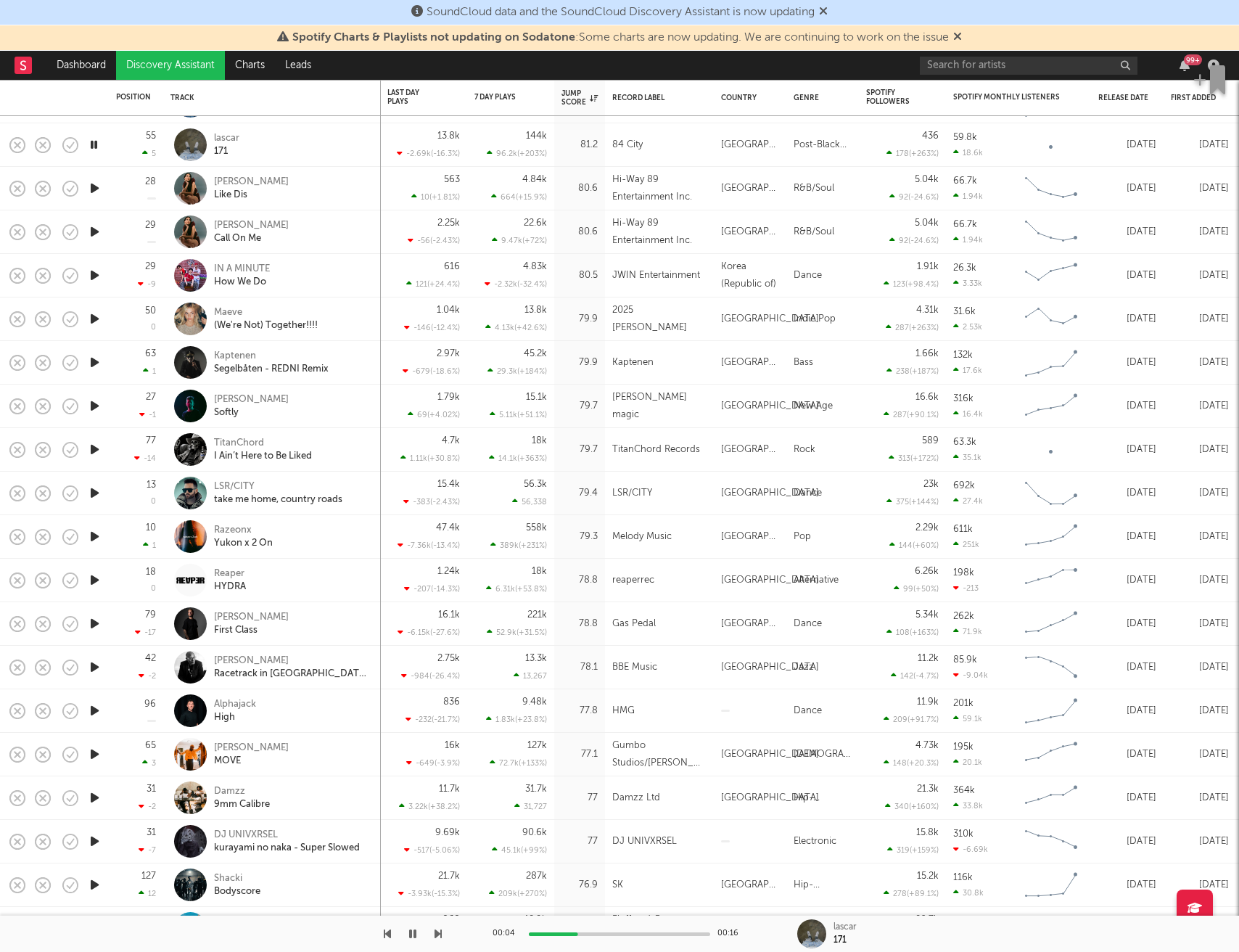
click at [96, 190] on icon "button" at bounding box center [94, 188] width 15 height 18
click at [92, 274] on icon "button" at bounding box center [94, 276] width 15 height 18
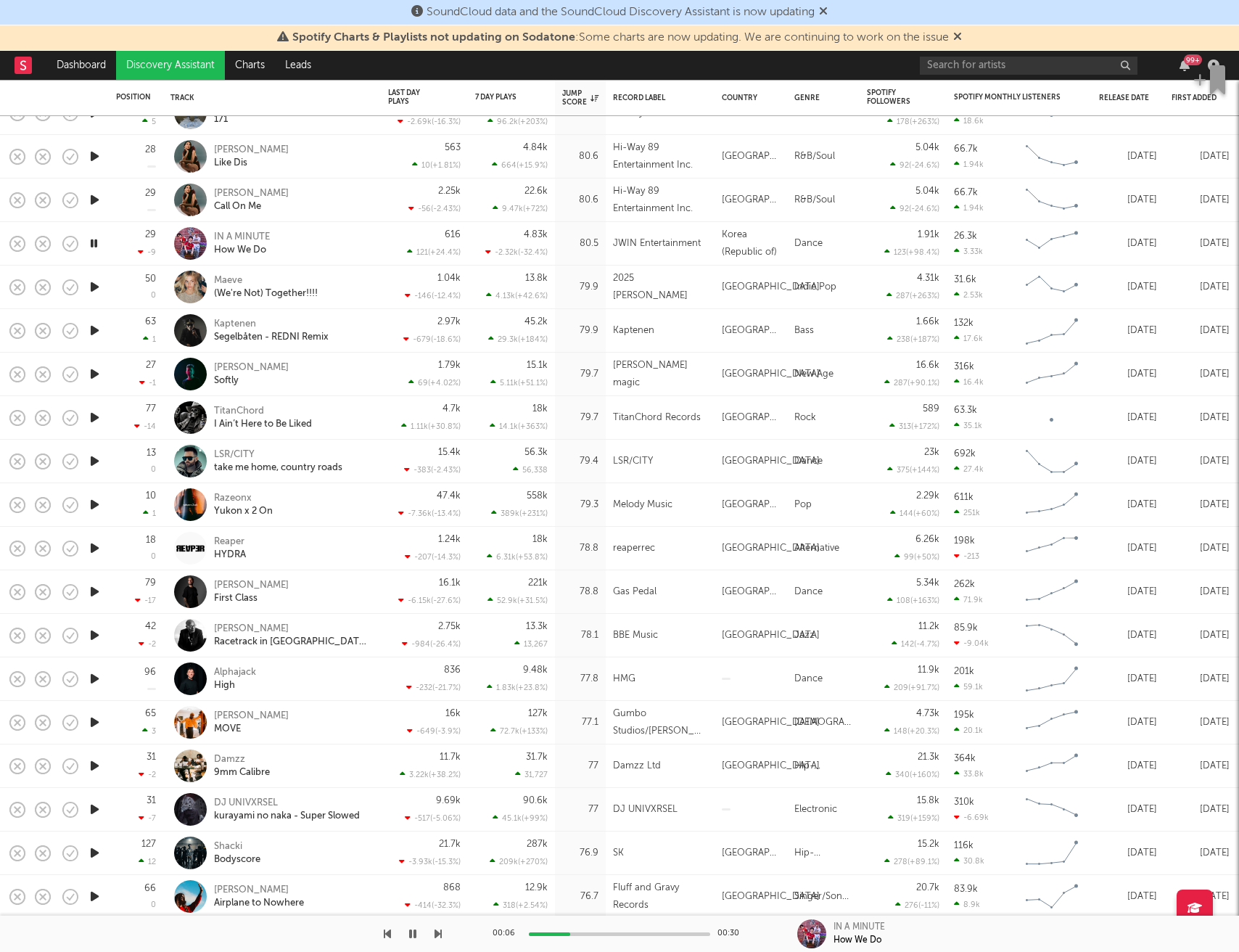
click at [97, 286] on icon "button" at bounding box center [94, 287] width 15 height 18
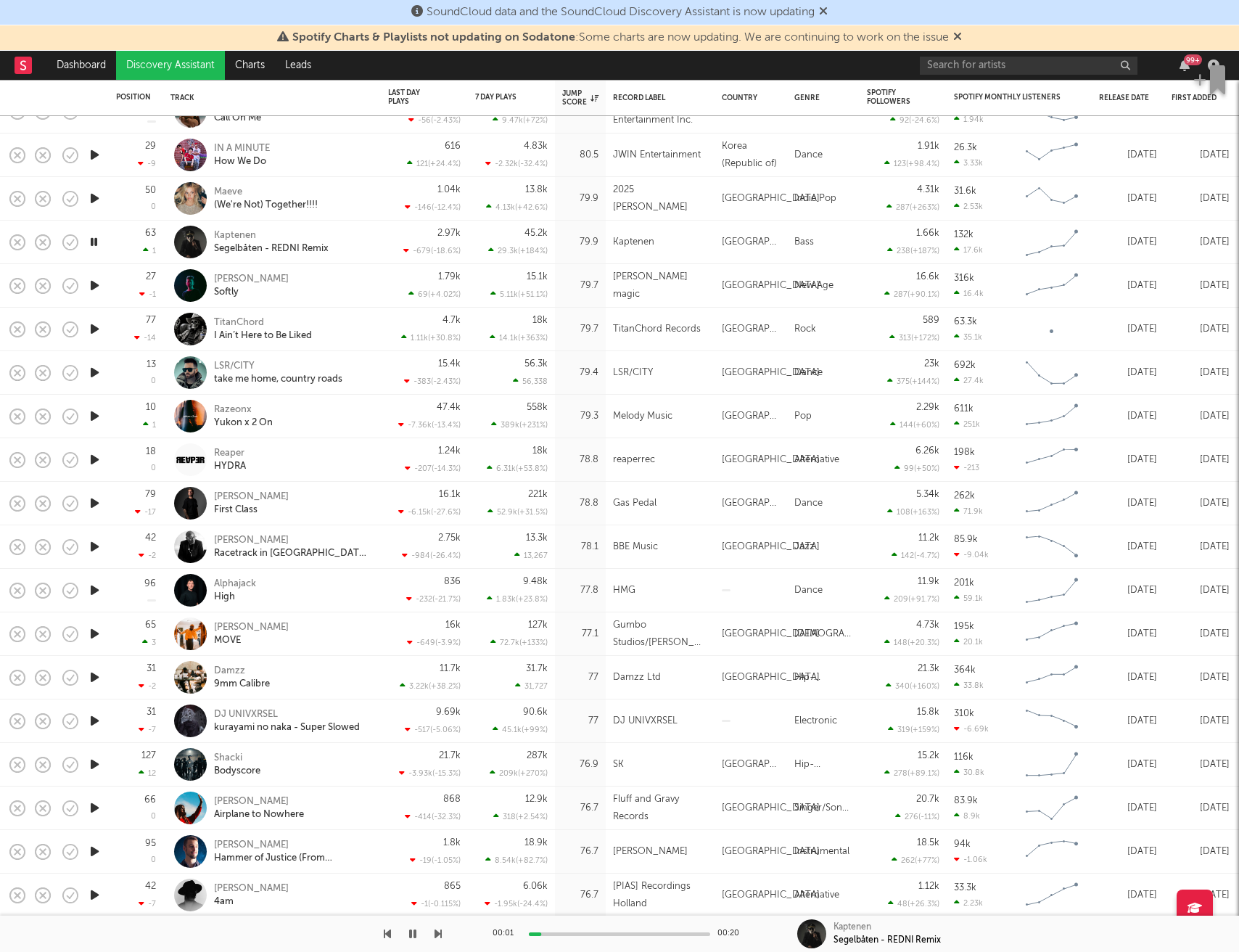
click at [97, 284] on icon "button" at bounding box center [94, 285] width 15 height 18
click at [93, 373] on icon "button" at bounding box center [94, 372] width 15 height 18
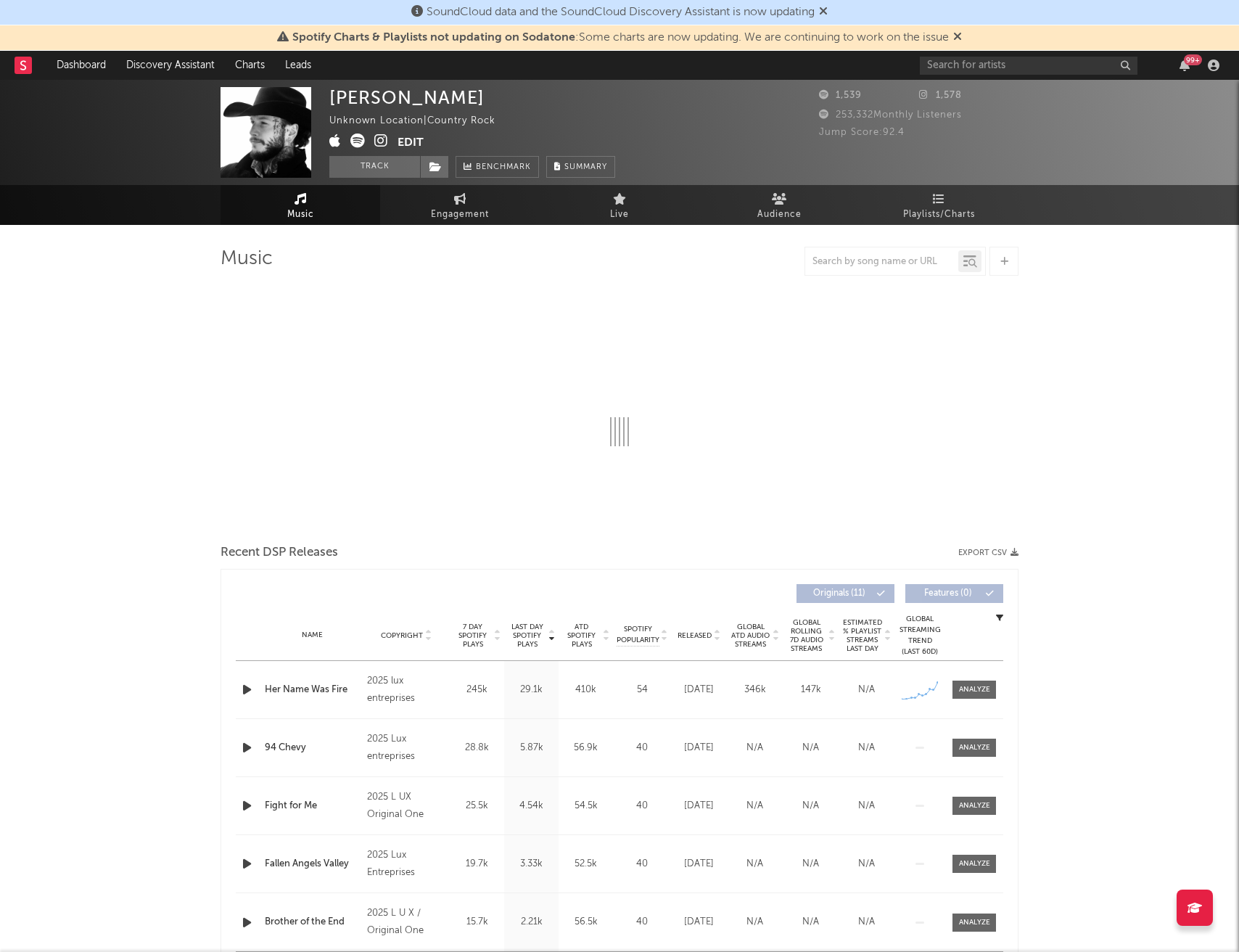
select select "1w"
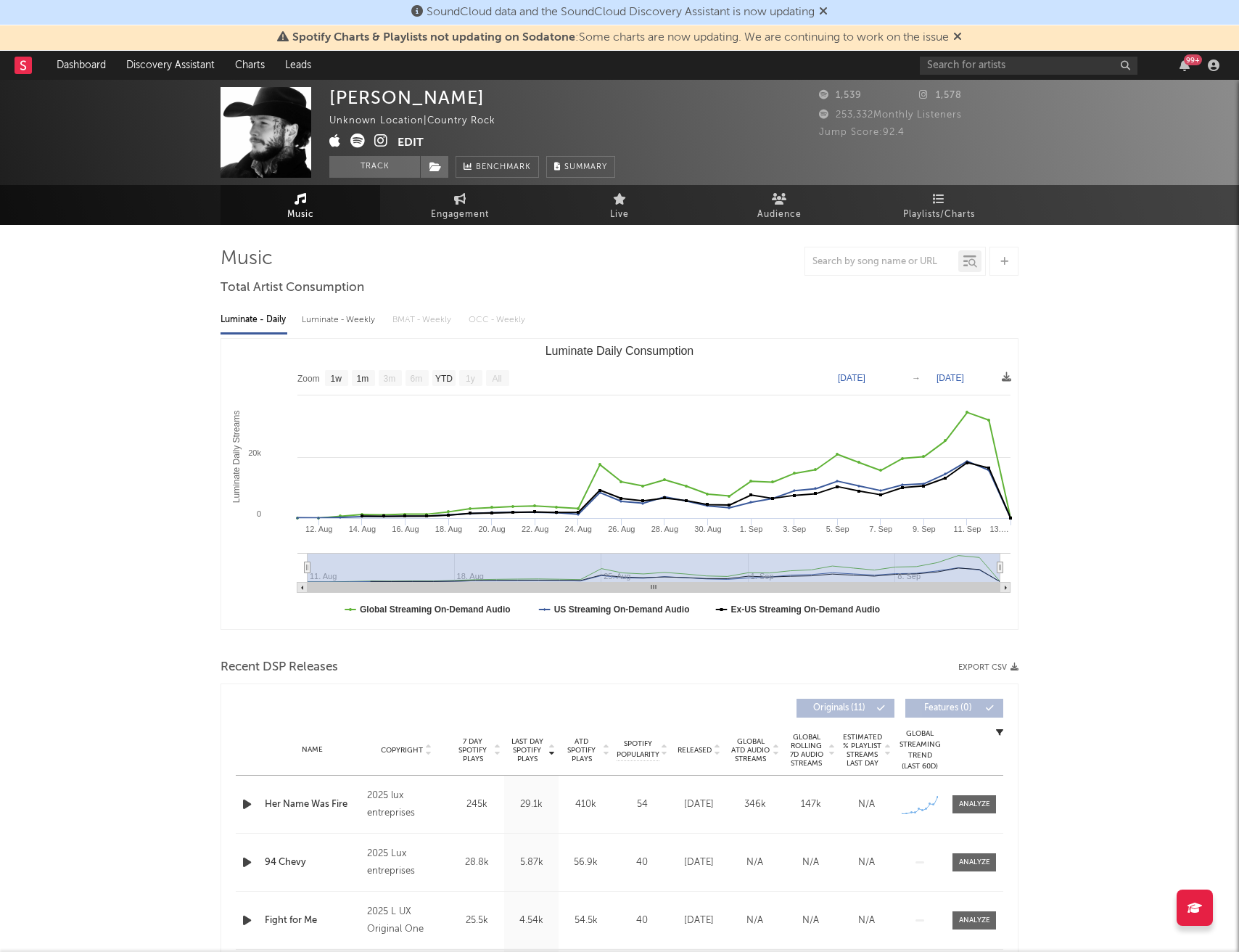
click at [352, 316] on div "Luminate - Weekly" at bounding box center [340, 320] width 76 height 25
select select "1w"
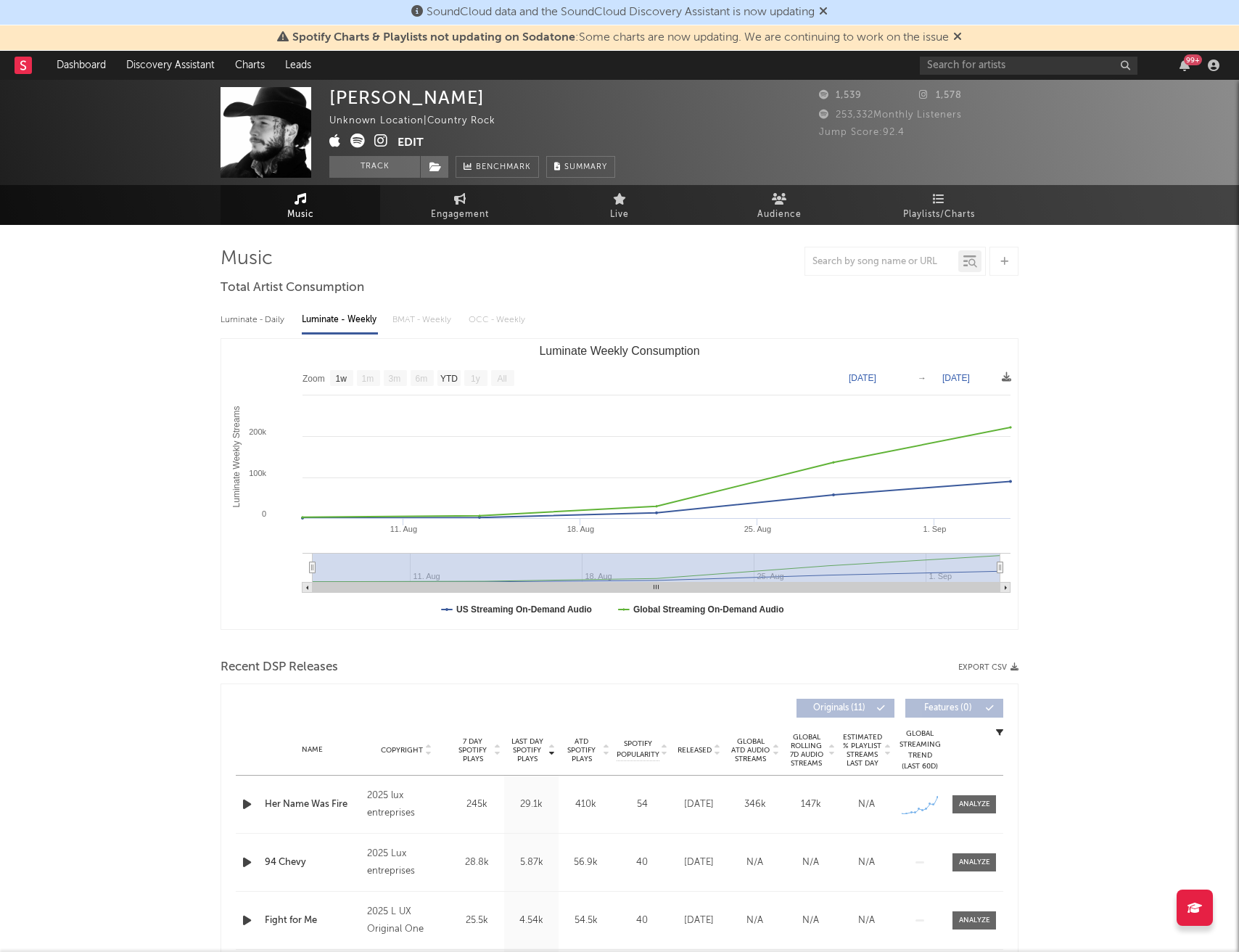
click at [264, 316] on div "Luminate - Daily" at bounding box center [253, 320] width 67 height 25
select select "1w"
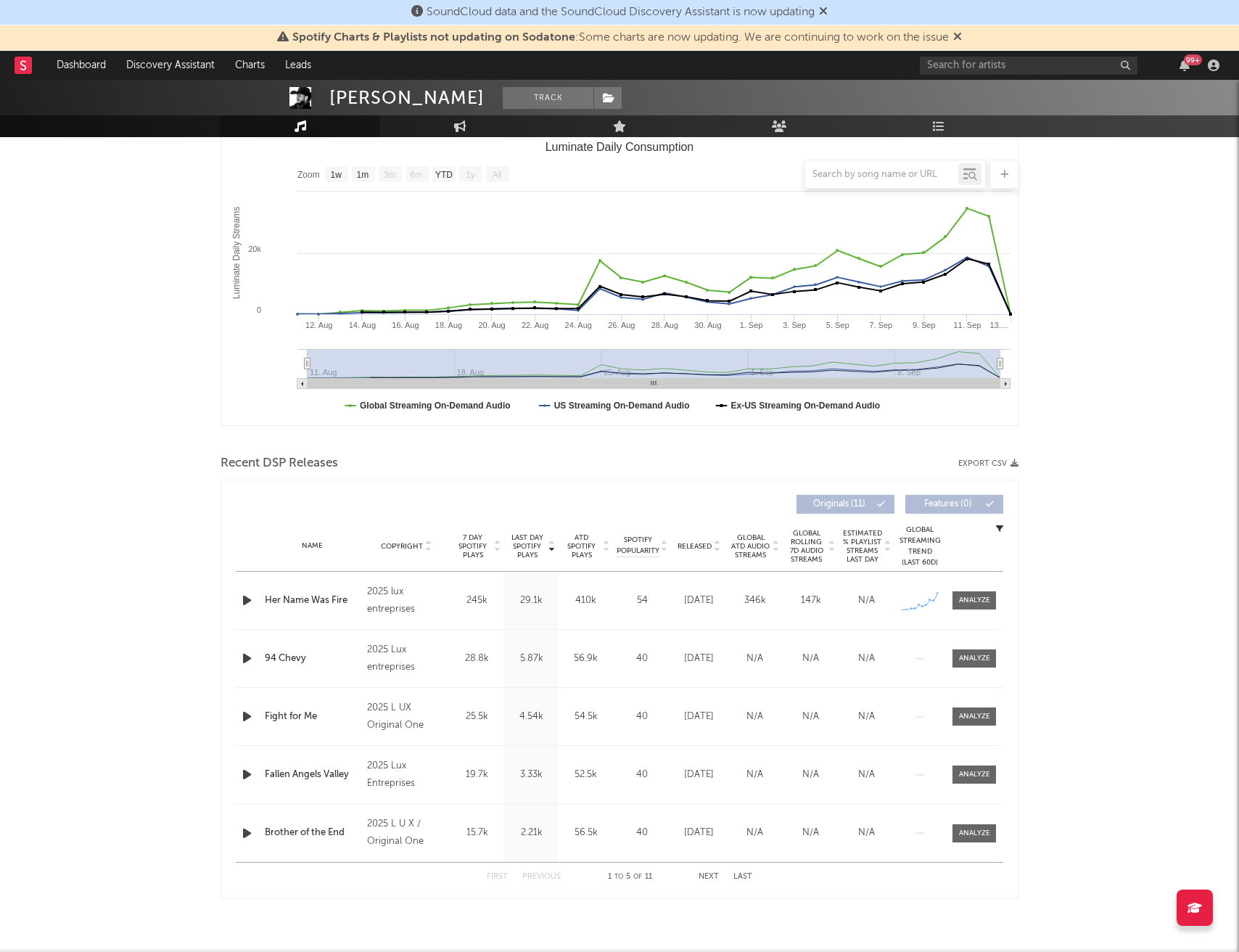
scroll to position [220, 0]
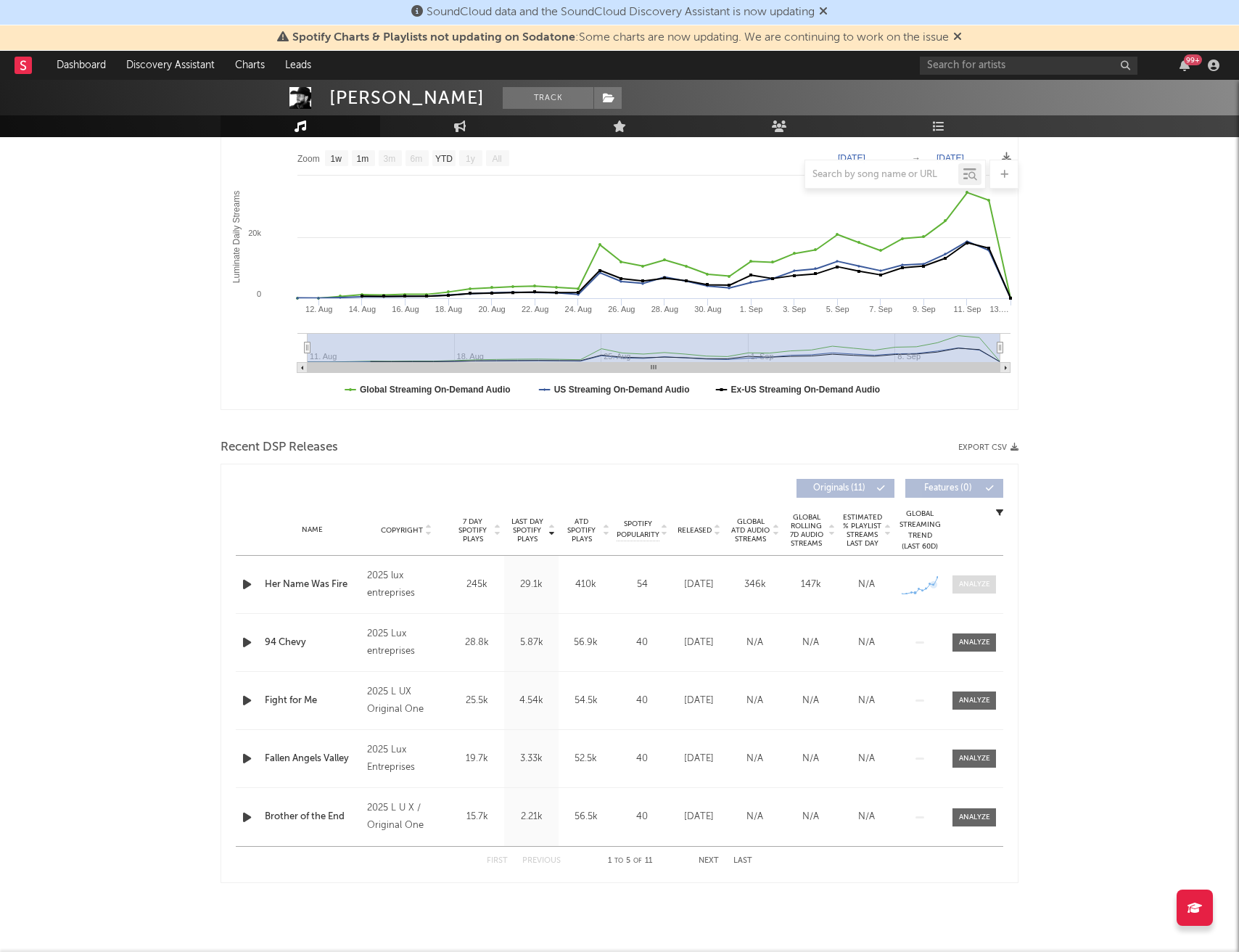
click at [964, 586] on div at bounding box center [974, 584] width 31 height 11
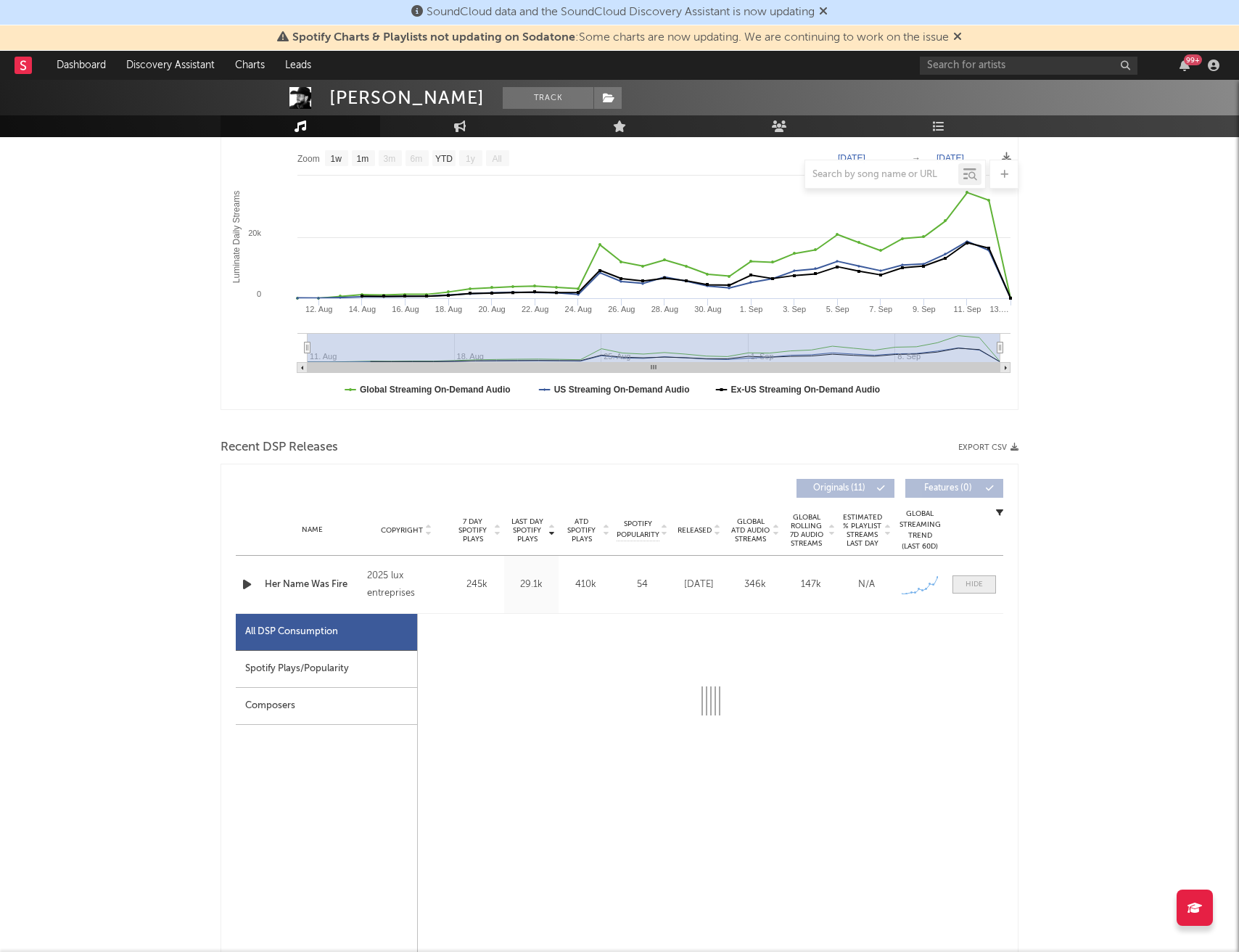
select select "1w"
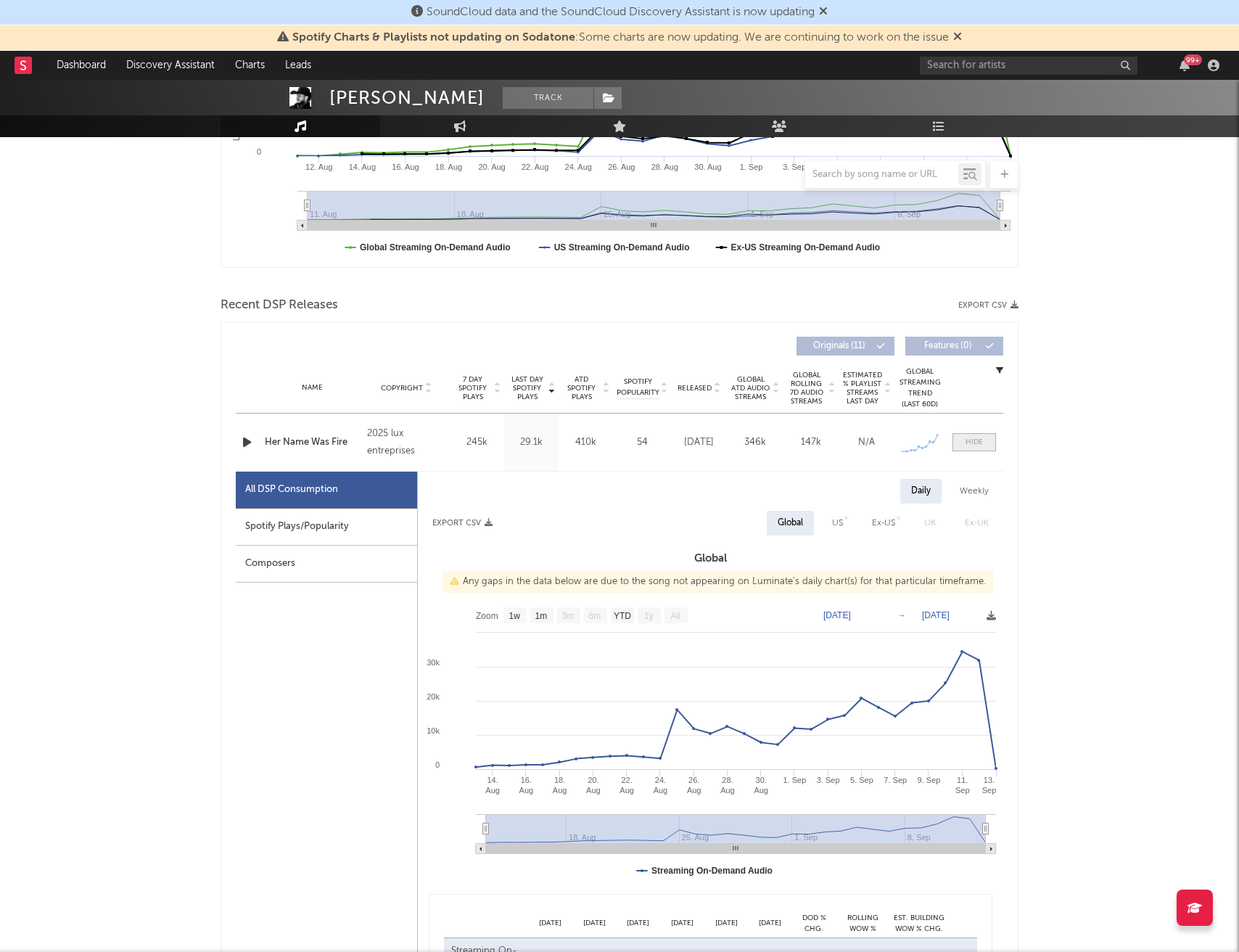
scroll to position [405, 0]
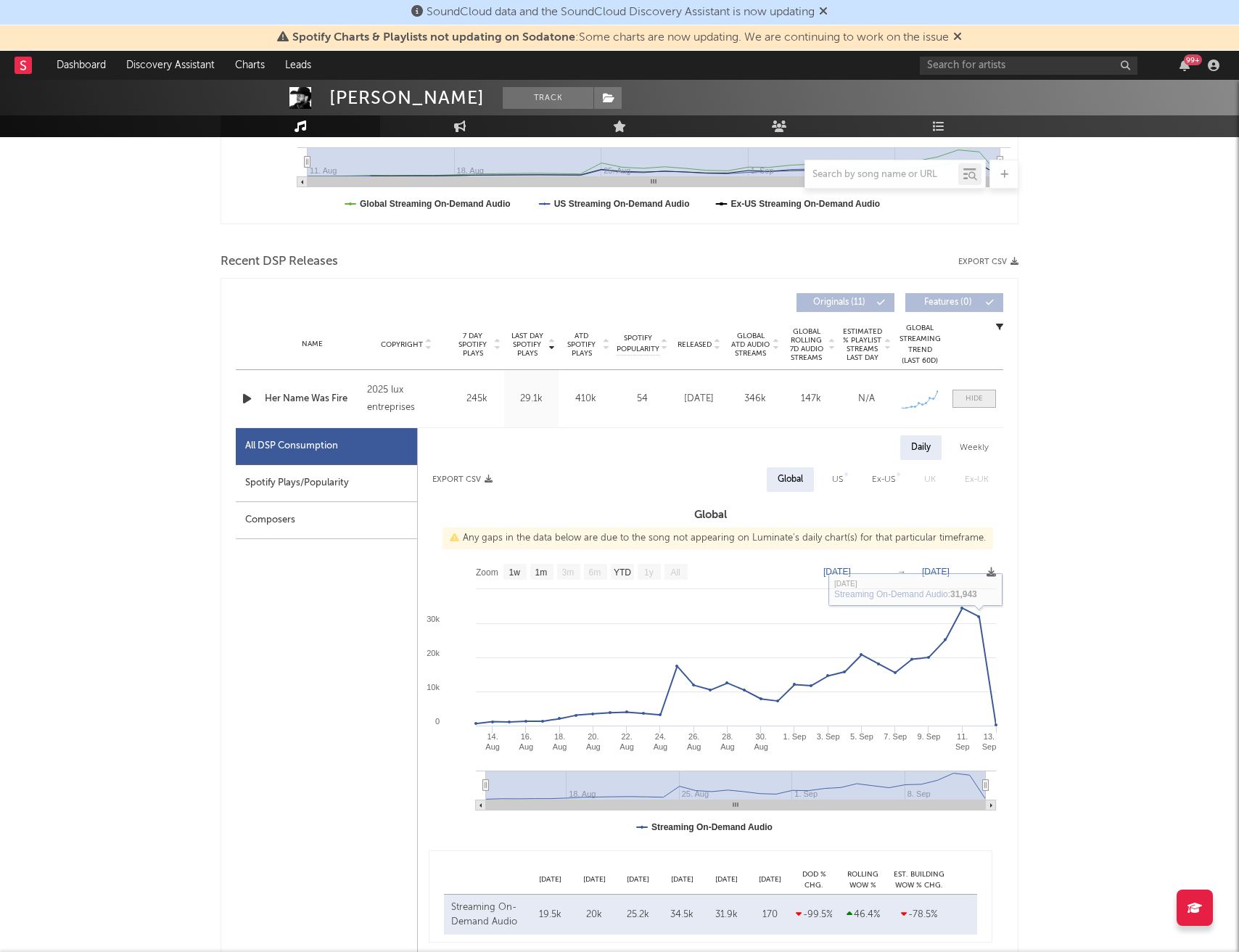
click at [973, 395] on div at bounding box center [974, 398] width 18 height 11
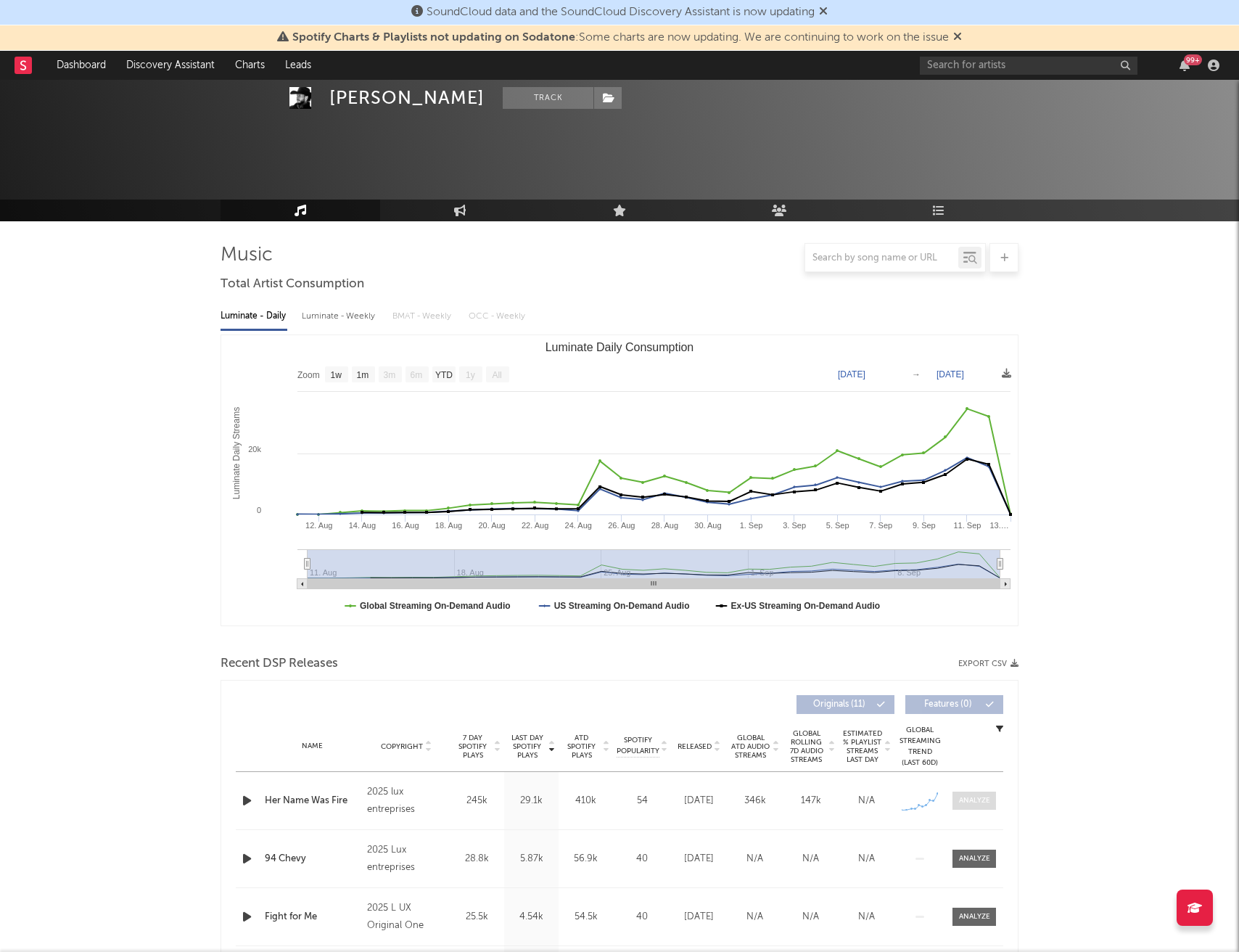
scroll to position [0, 0]
